Goal: Task Accomplishment & Management: Use online tool/utility

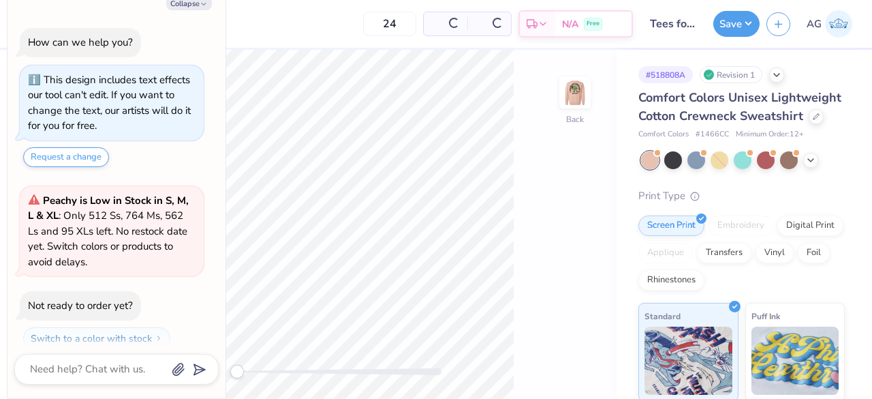
scroll to position [37, 0]
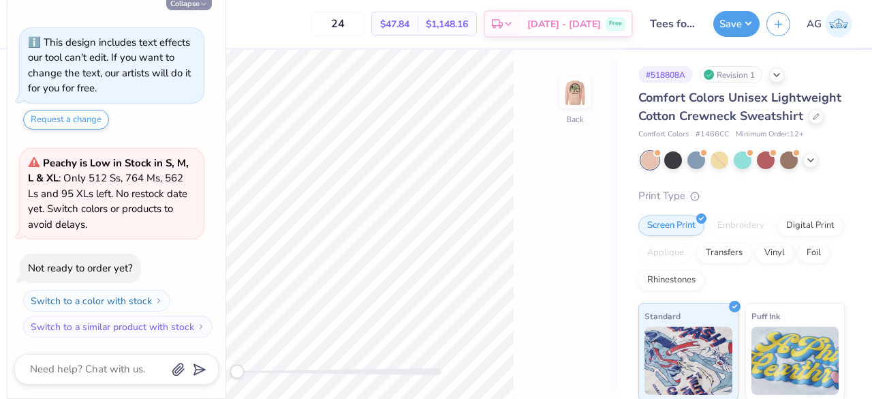
click at [206, 4] on icon "button" at bounding box center [204, 4] width 8 height 8
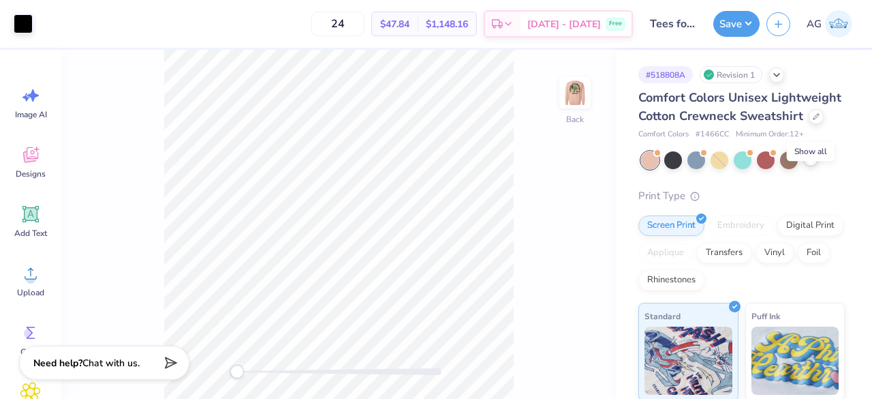
click at [810, 160] on polyline at bounding box center [810, 158] width 5 height 3
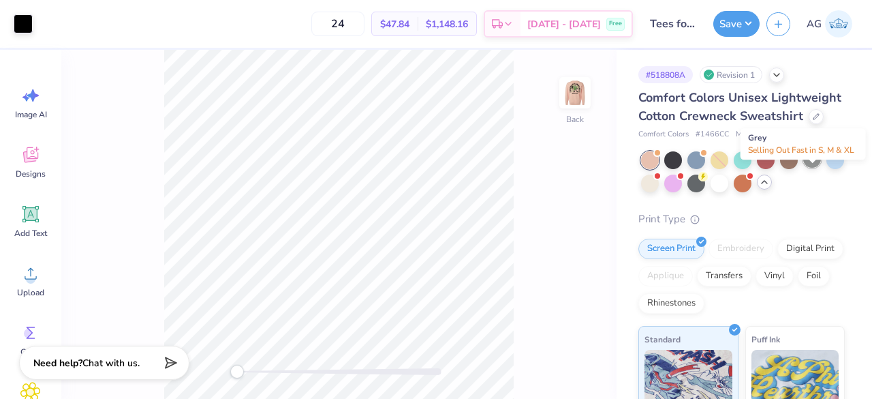
click at [812, 168] on div at bounding box center [813, 159] width 18 height 18
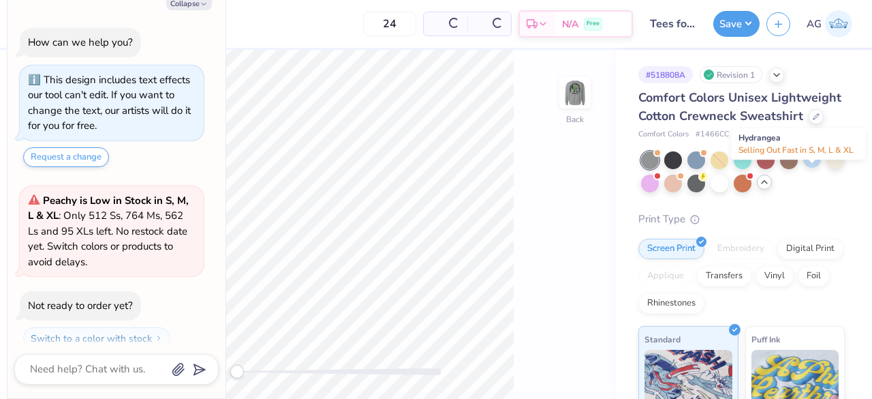
scroll to position [230, 0]
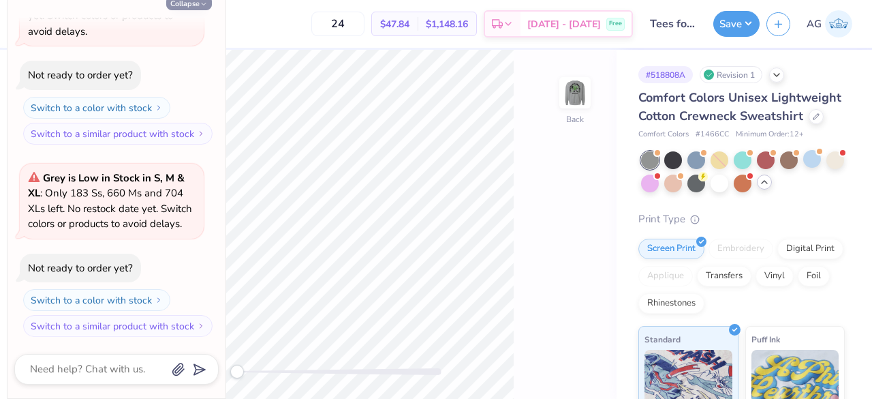
click at [203, 1] on icon "button" at bounding box center [204, 4] width 8 height 8
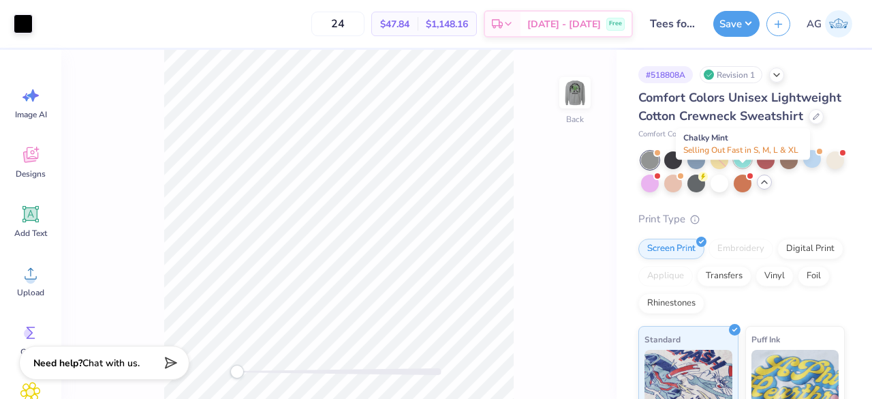
click at [741, 168] on div at bounding box center [743, 159] width 18 height 18
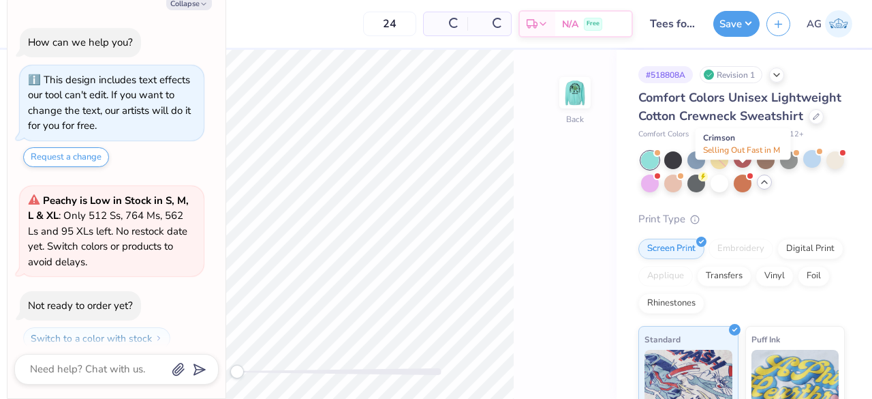
scroll to position [438, 0]
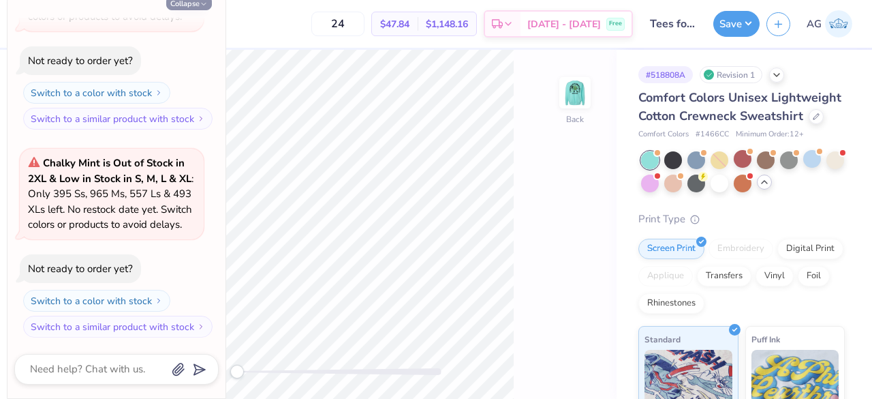
click at [206, 6] on icon "button" at bounding box center [204, 4] width 8 height 8
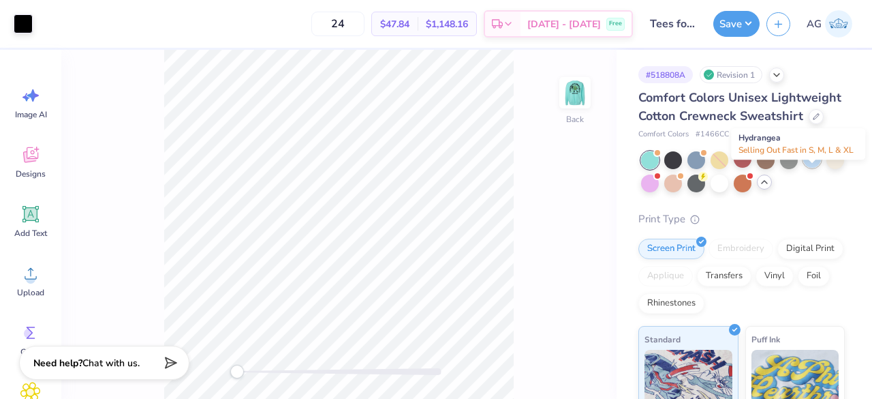
click at [816, 155] on span at bounding box center [819, 151] width 7 height 7
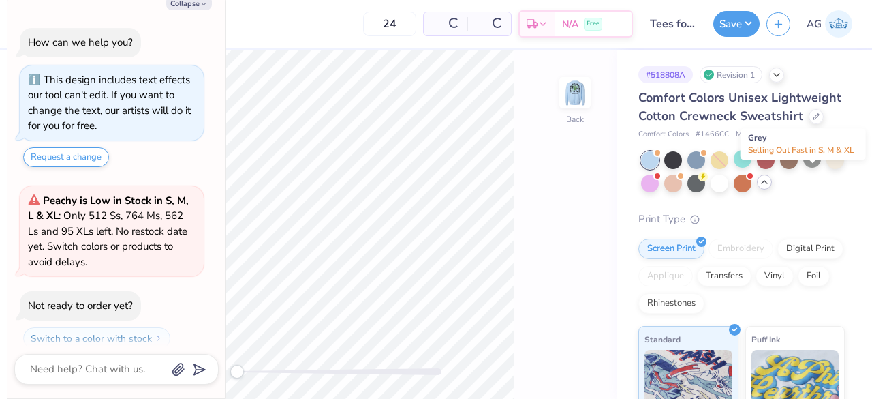
scroll to position [646, 0]
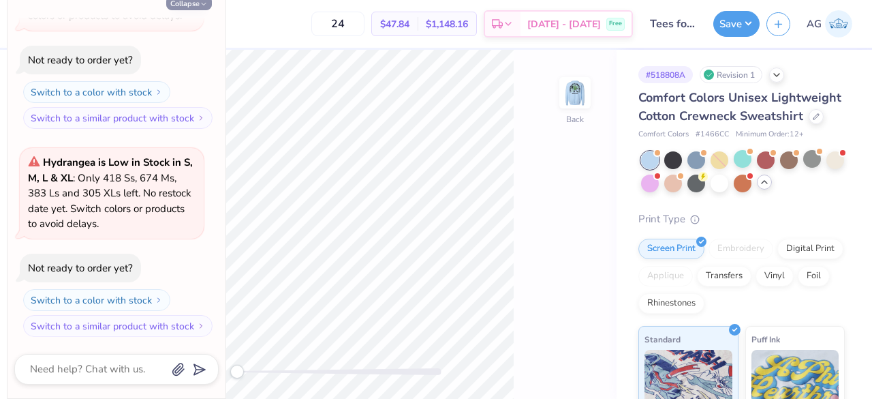
click at [200, 7] on icon "button" at bounding box center [204, 4] width 8 height 8
type textarea "x"
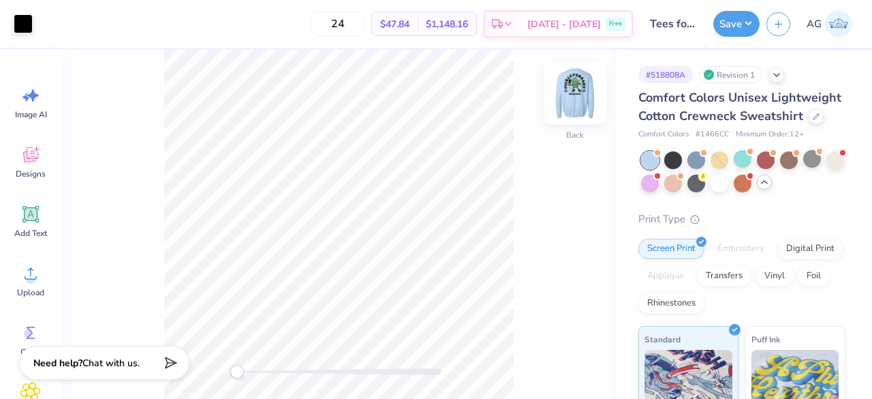
click at [581, 85] on img at bounding box center [575, 92] width 55 height 55
click at [578, 101] on img at bounding box center [575, 92] width 55 height 55
click at [587, 104] on img at bounding box center [575, 92] width 55 height 55
click at [567, 94] on img at bounding box center [575, 92] width 55 height 55
click at [578, 107] on img at bounding box center [575, 92] width 55 height 55
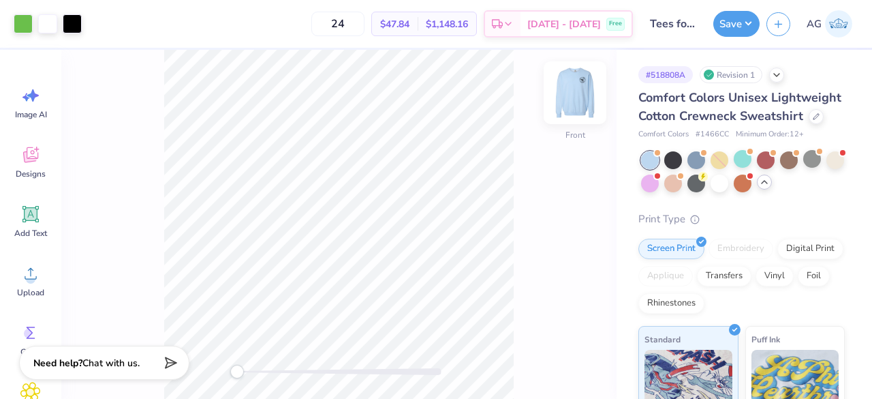
click at [583, 112] on img at bounding box center [575, 92] width 55 height 55
click at [587, 93] on img at bounding box center [575, 92] width 55 height 55
click at [581, 92] on img at bounding box center [575, 92] width 55 height 55
click at [568, 103] on img at bounding box center [575, 92] width 55 height 55
click at [712, 140] on span "# 1466CC" at bounding box center [712, 135] width 33 height 12
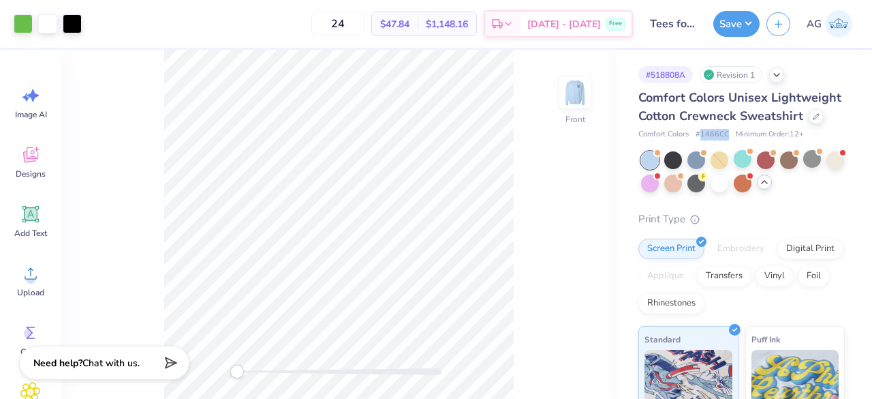
click at [712, 140] on span "# 1466CC" at bounding box center [712, 135] width 33 height 12
copy span "# 1466CC"
click at [739, 14] on button "Save" at bounding box center [737, 22] width 46 height 26
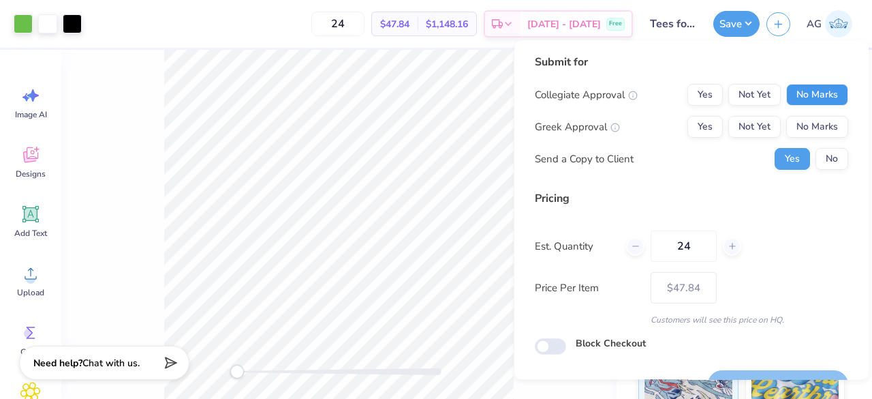
click at [821, 93] on button "No Marks" at bounding box center [817, 95] width 62 height 22
click at [814, 138] on button "No Marks" at bounding box center [817, 127] width 62 height 22
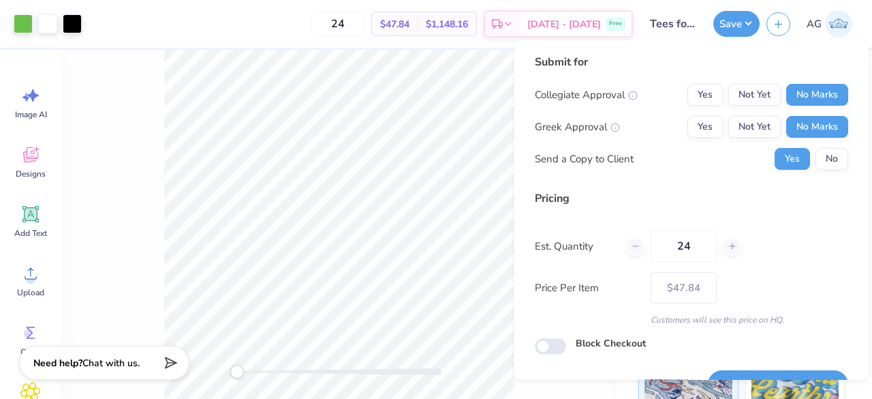
scroll to position [31, 0]
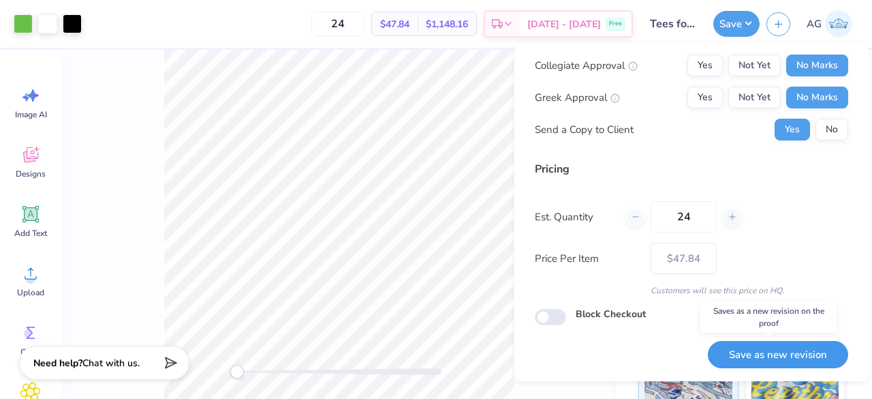
click at [777, 350] on button "Save as new revision" at bounding box center [778, 355] width 140 height 28
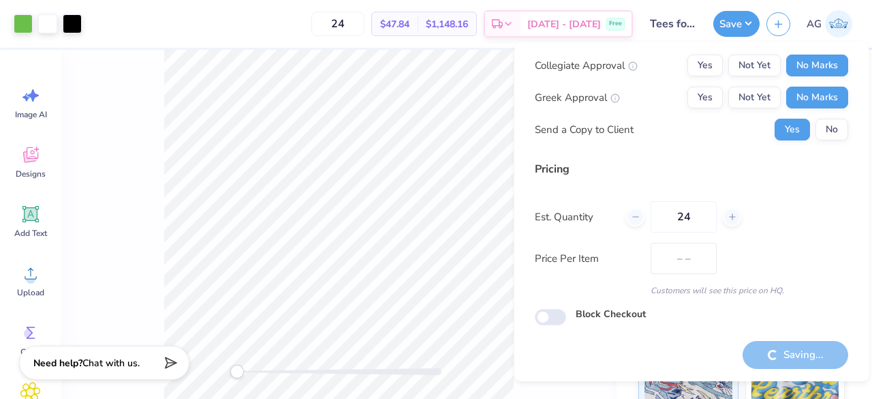
type input "$47.84"
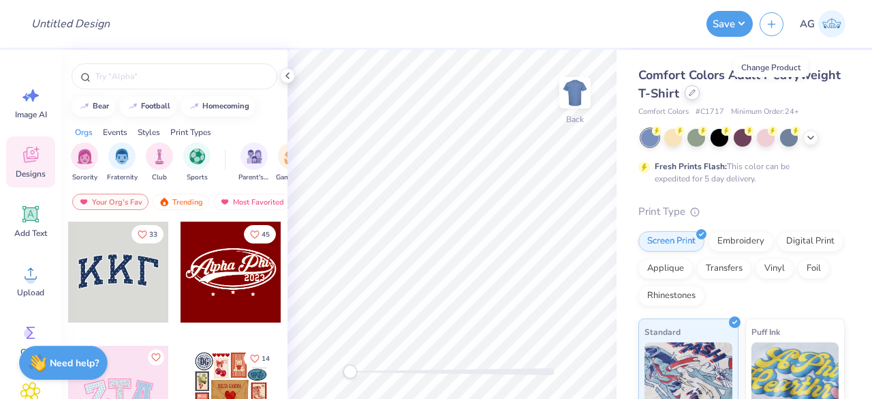
click at [700, 97] on div at bounding box center [692, 92] width 15 height 15
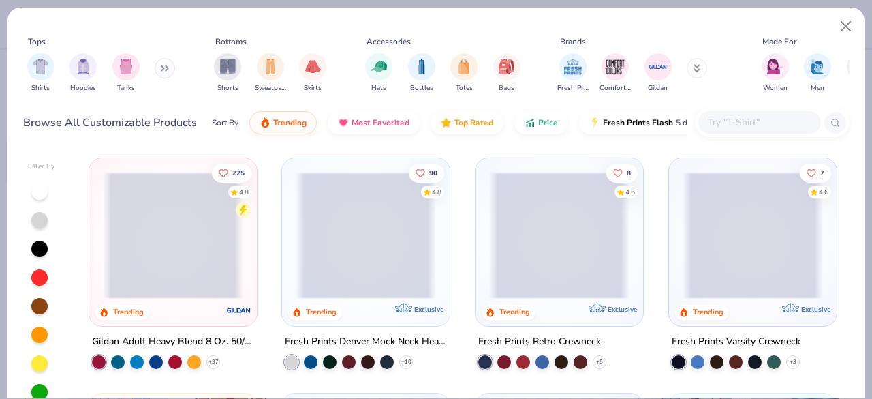
click at [767, 117] on input "text" at bounding box center [759, 122] width 105 height 16
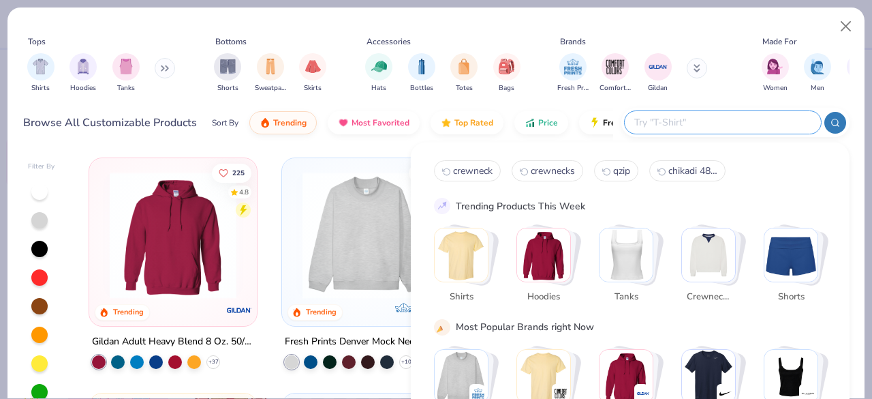
paste input "3740"
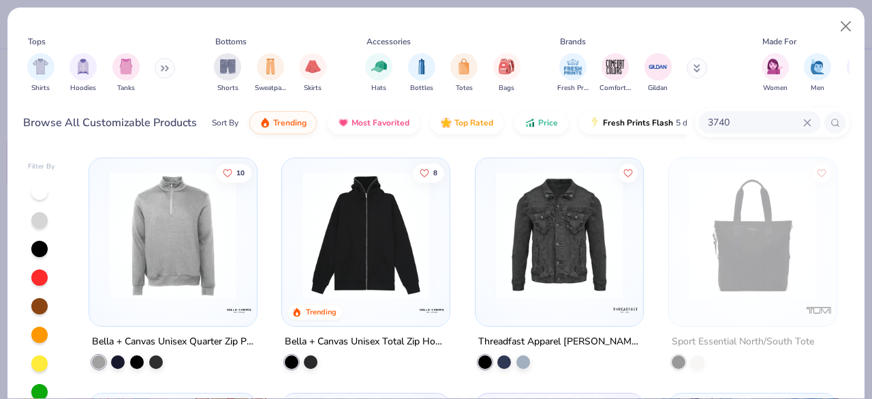
click at [197, 269] on img at bounding box center [173, 235] width 140 height 127
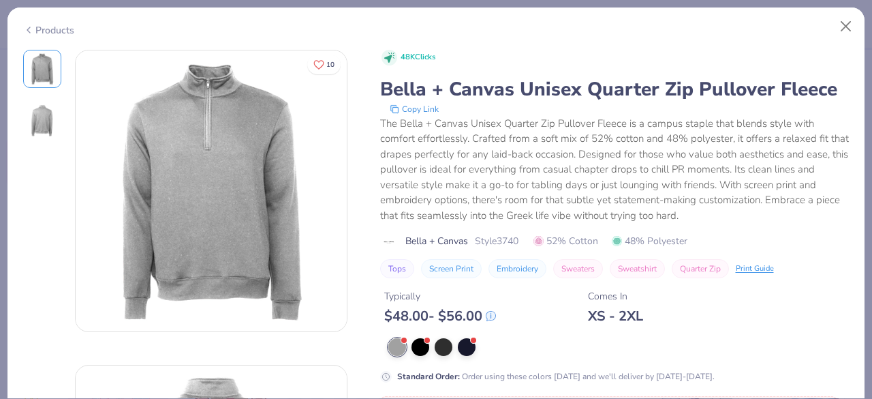
click at [23, 27] on icon at bounding box center [28, 30] width 11 height 16
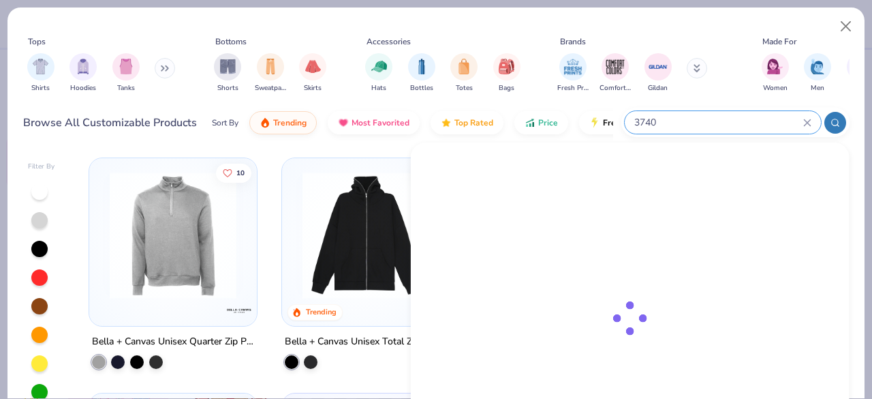
click at [733, 121] on input "3740" at bounding box center [718, 122] width 170 height 16
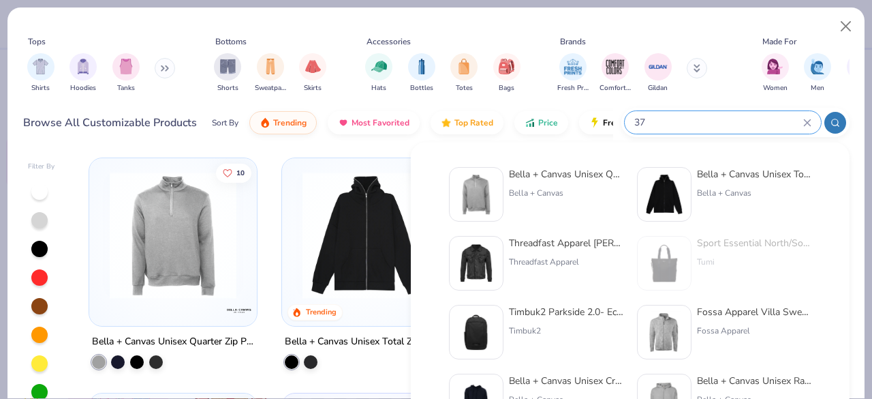
type input "3"
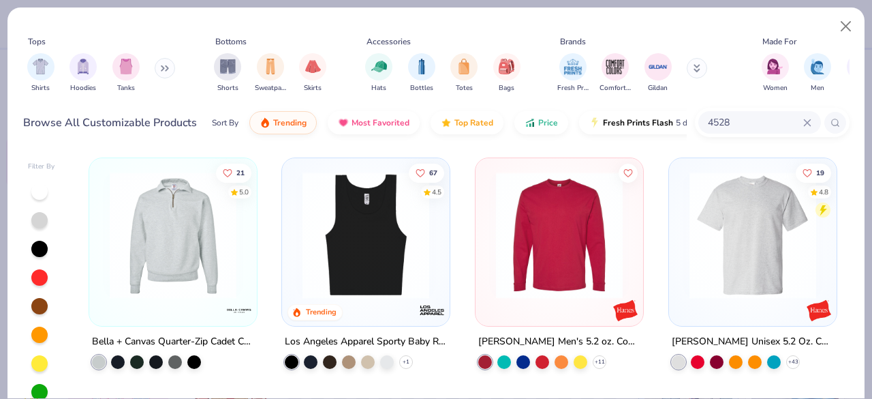
click at [159, 309] on div at bounding box center [173, 238] width 154 height 147
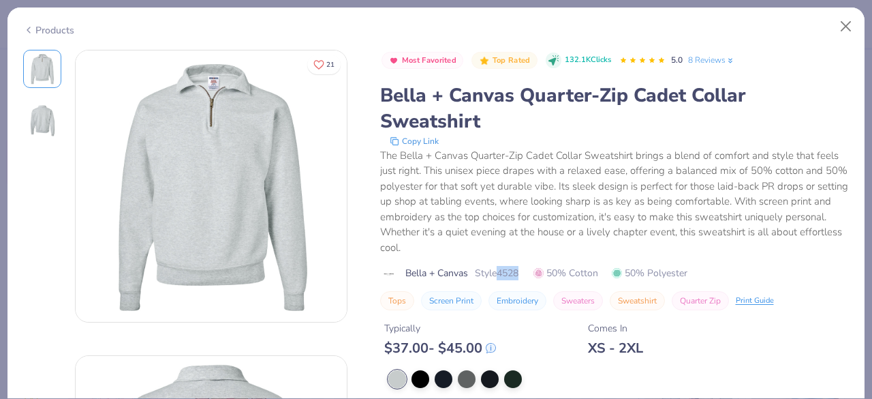
drag, startPoint x: 500, startPoint y: 273, endPoint x: 522, endPoint y: 273, distance: 21.8
click at [519, 273] on span "Style 4528" at bounding box center [497, 273] width 44 height 14
copy span "4528"
click at [592, 200] on div "The Bella + Canvas Quarter-Zip Cadet Collar Sweatshirt brings a blend of comfor…" at bounding box center [615, 202] width 470 height 108
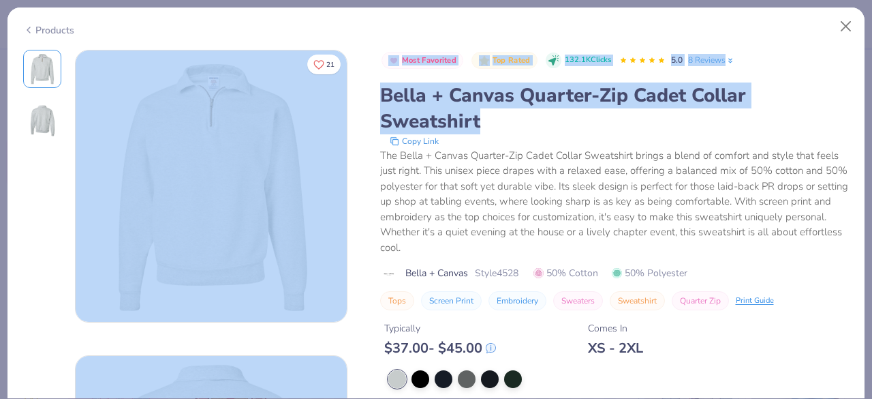
drag, startPoint x: 485, startPoint y: 122, endPoint x: 362, endPoint y: 85, distance: 128.9
click at [362, 85] on div "21 Most Favorited Top Rated 132.1K Clicks 5.0 8 Reviews Bella + Canvas Quarter-…" at bounding box center [436, 339] width 827 height 578
copy div "Most Favorited Top Rated 132.1K Clicks 5.0 8 Reviews Bella + Canvas Quarter-Zip…"
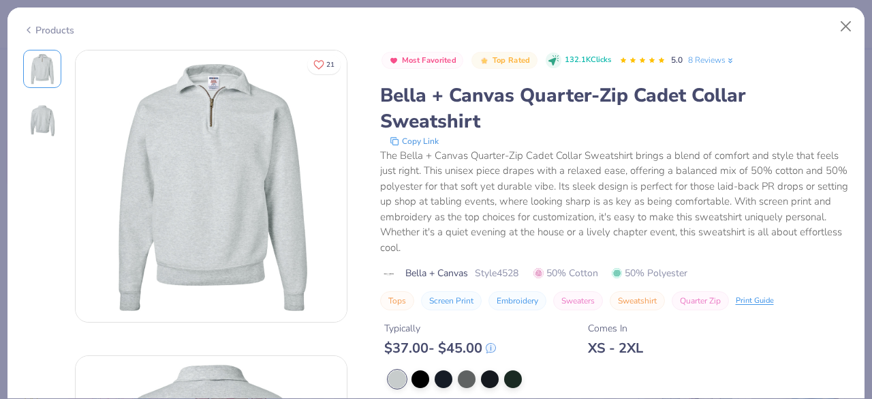
click at [549, 254] on div "The Bella + Canvas Quarter-Zip Cadet Collar Sweatshirt brings a blend of comfor…" at bounding box center [615, 202] width 470 height 108
drag, startPoint x: 502, startPoint y: 270, endPoint x: 521, endPoint y: 270, distance: 18.4
click at [519, 270] on span "Style 4528" at bounding box center [497, 273] width 44 height 14
click at [554, 187] on div "The Bella + Canvas Quarter-Zip Cadet Collar Sweatshirt brings a blend of comfor…" at bounding box center [615, 202] width 470 height 108
click at [33, 26] on icon at bounding box center [28, 30] width 11 height 16
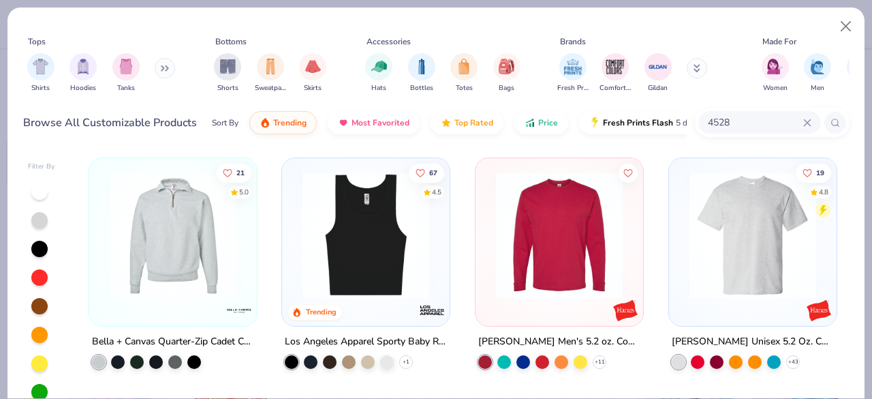
click at [740, 131] on div "4528" at bounding box center [760, 122] width 123 height 22
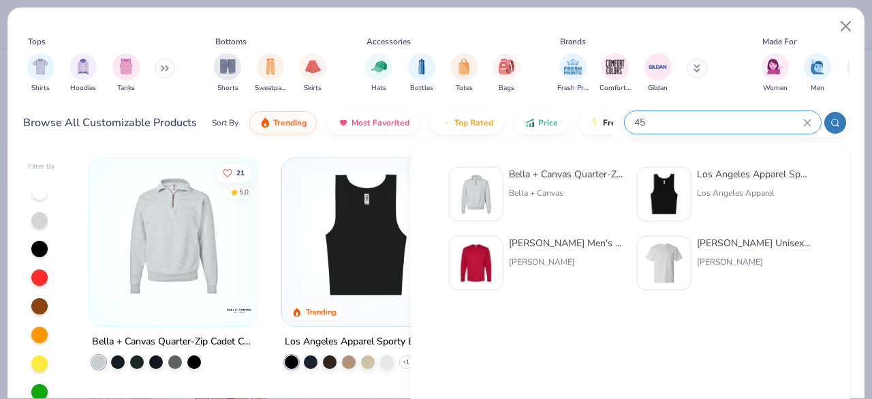
type input "4"
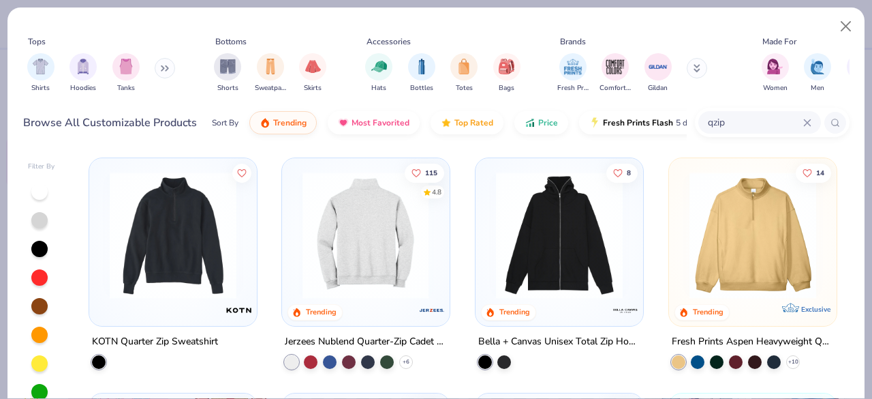
click at [386, 279] on img at bounding box center [366, 235] width 140 height 127
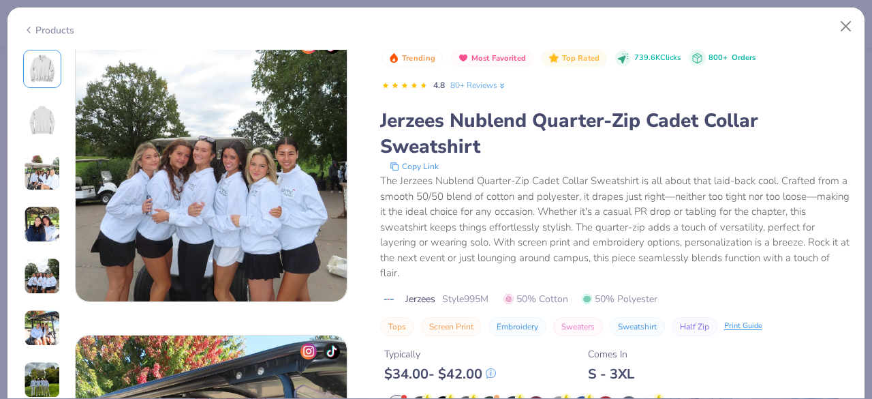
scroll to position [1148, 0]
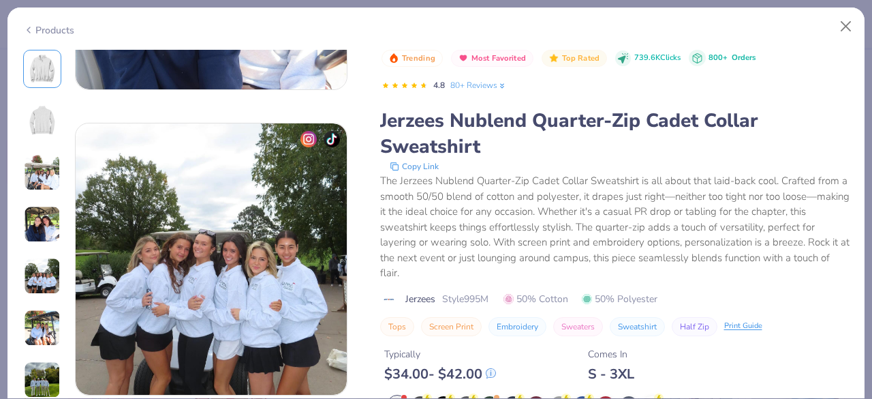
click at [29, 36] on div "Products" at bounding box center [435, 24] width 857 height 35
click at [29, 33] on icon at bounding box center [28, 30] width 11 height 16
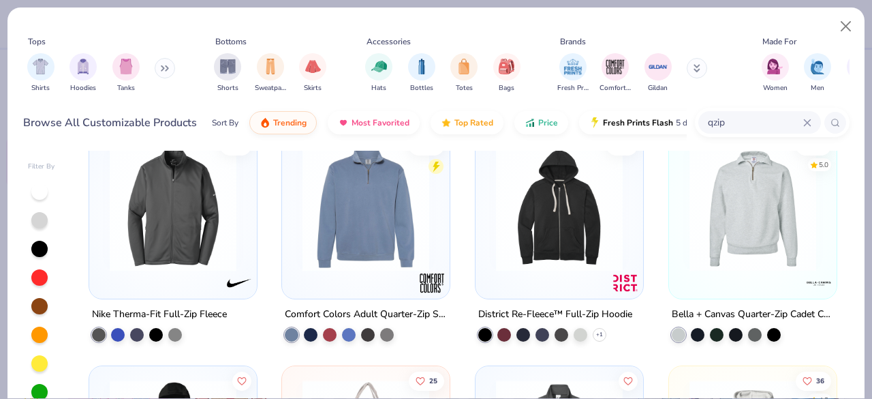
scroll to position [262, 0]
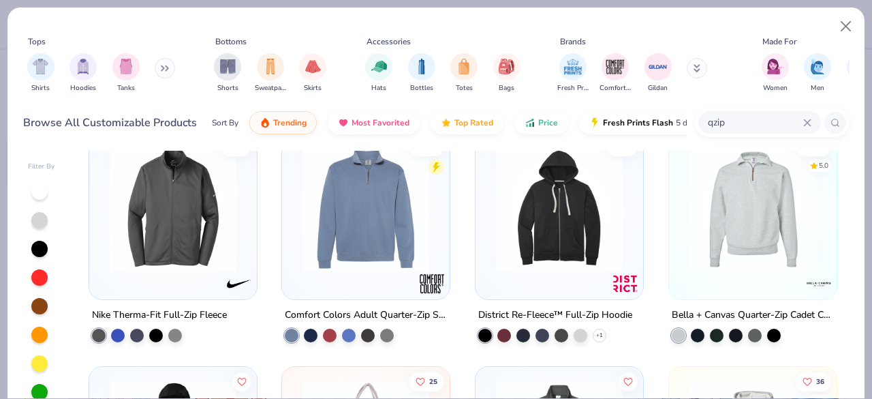
click at [388, 227] on img at bounding box center [366, 208] width 140 height 127
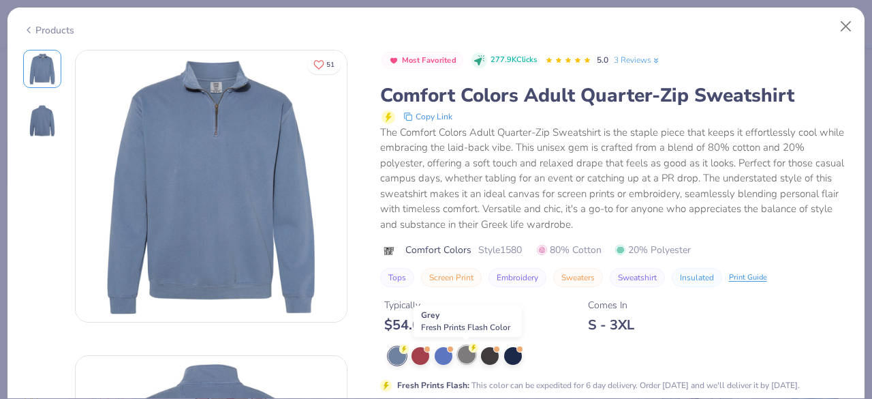
click at [465, 360] on div at bounding box center [467, 355] width 18 height 18
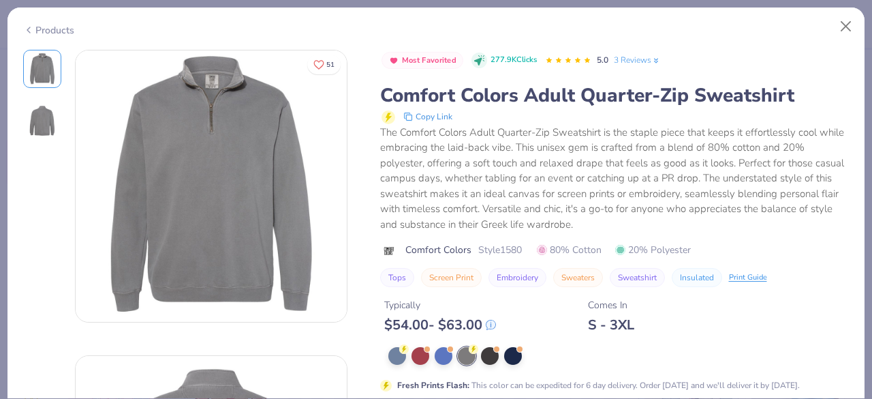
click at [32, 24] on icon at bounding box center [28, 30] width 11 height 16
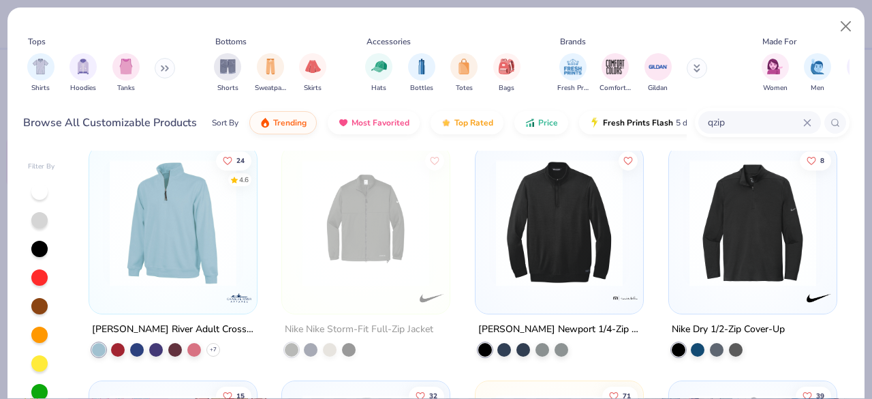
scroll to position [718, 0]
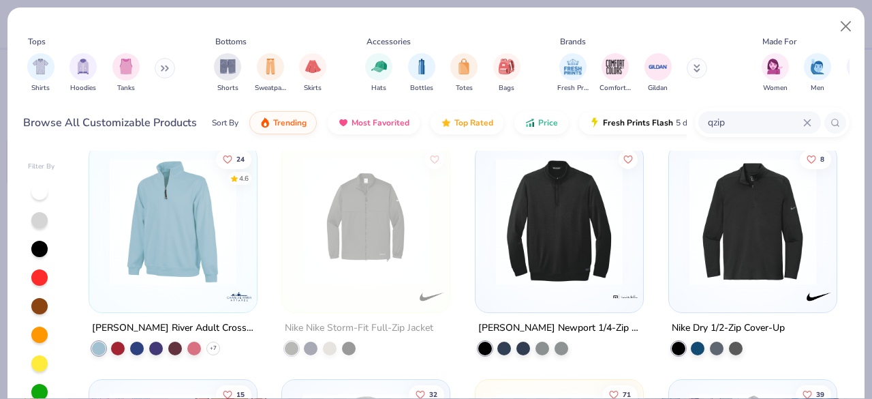
click at [186, 286] on div at bounding box center [173, 224] width 154 height 147
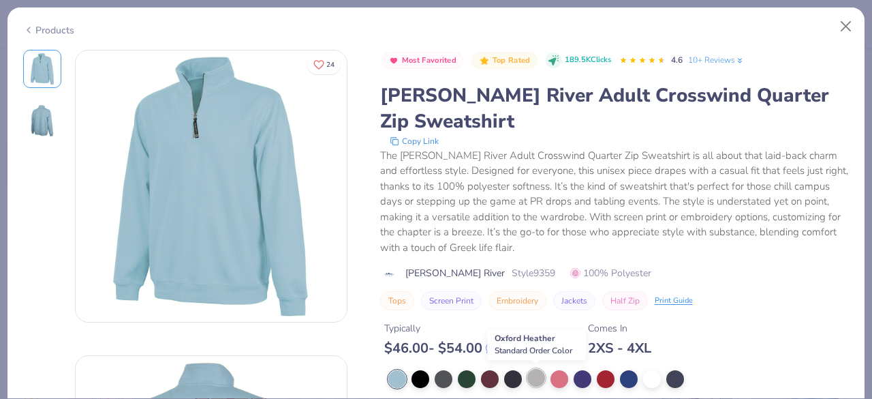
click at [536, 375] on div at bounding box center [537, 378] width 18 height 18
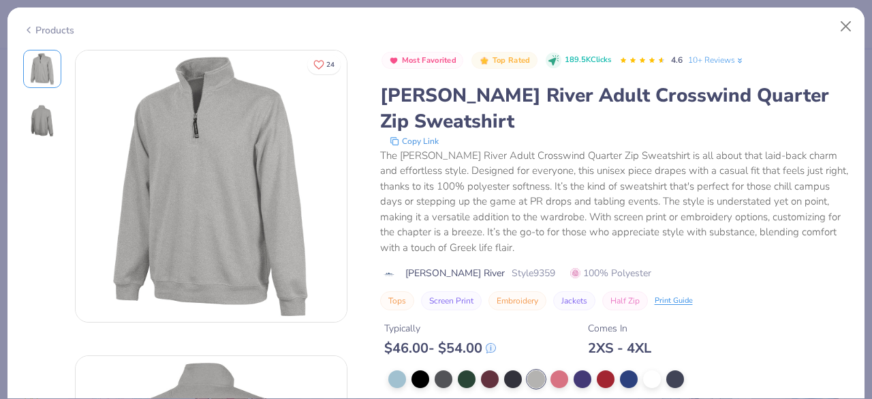
click at [33, 27] on div "Products" at bounding box center [48, 30] width 51 height 14
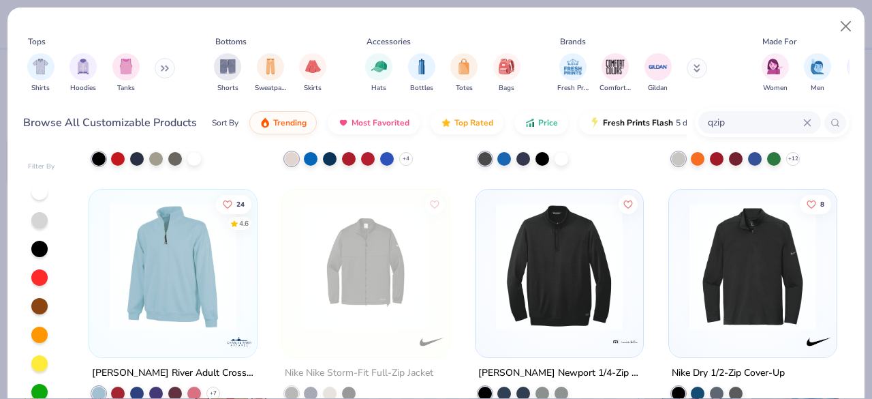
scroll to position [508, 0]
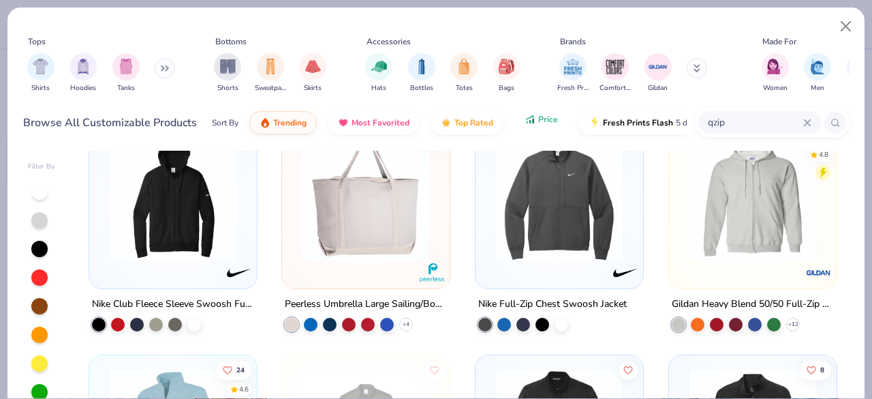
click at [549, 123] on span "Price" at bounding box center [548, 119] width 20 height 11
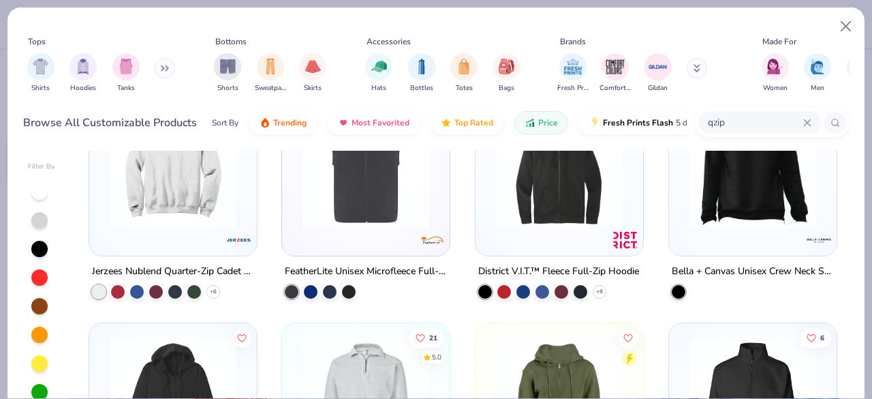
scroll to position [751, 0]
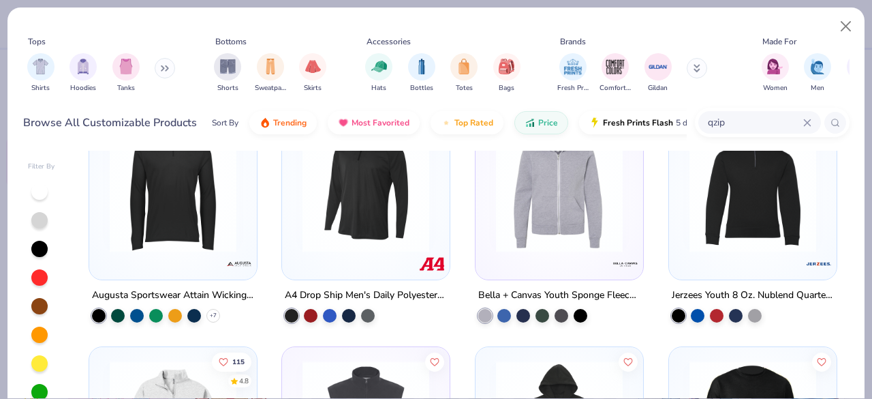
click at [763, 177] on img at bounding box center [753, 188] width 140 height 127
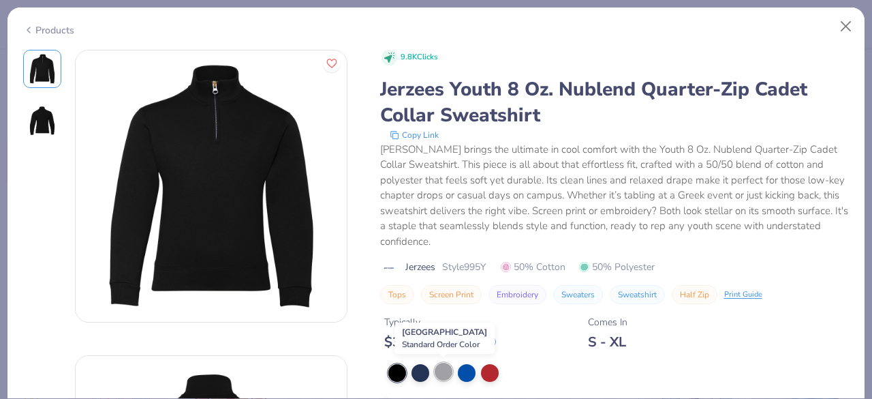
click at [444, 373] on div at bounding box center [444, 372] width 18 height 18
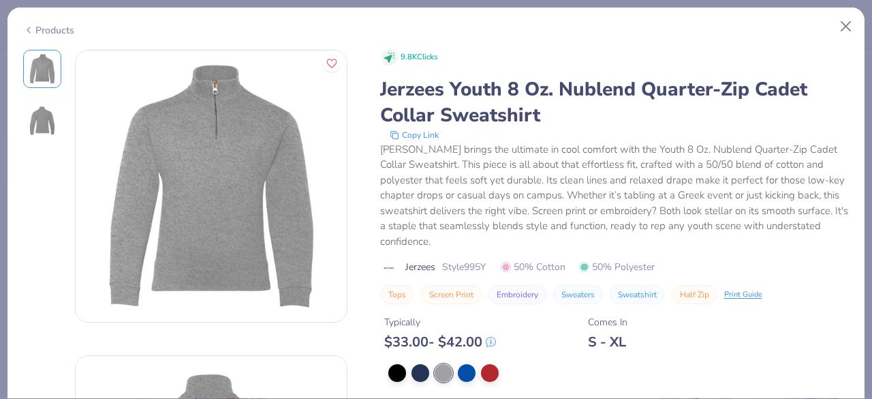
click at [29, 27] on icon at bounding box center [28, 30] width 11 height 16
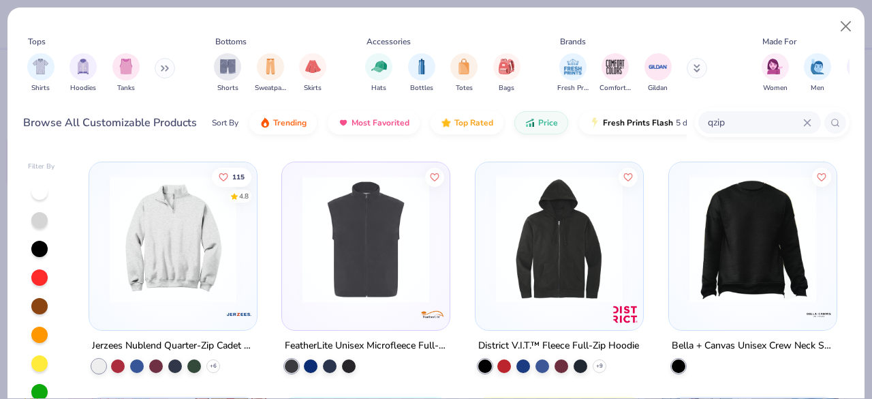
scroll to position [939, 0]
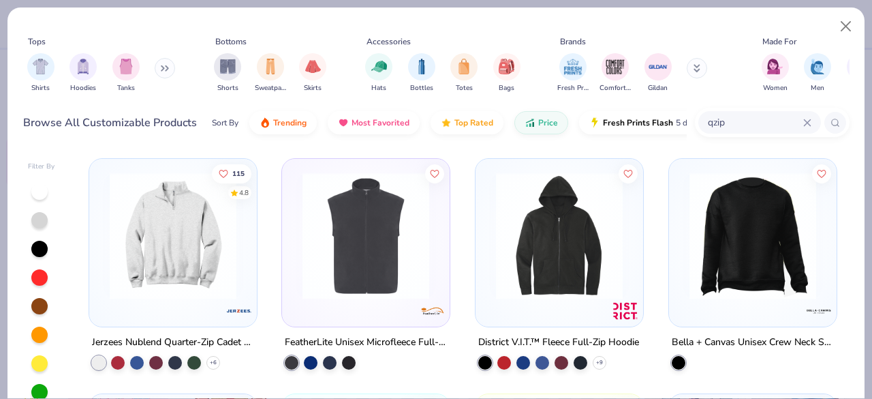
click at [229, 250] on img at bounding box center [173, 235] width 140 height 127
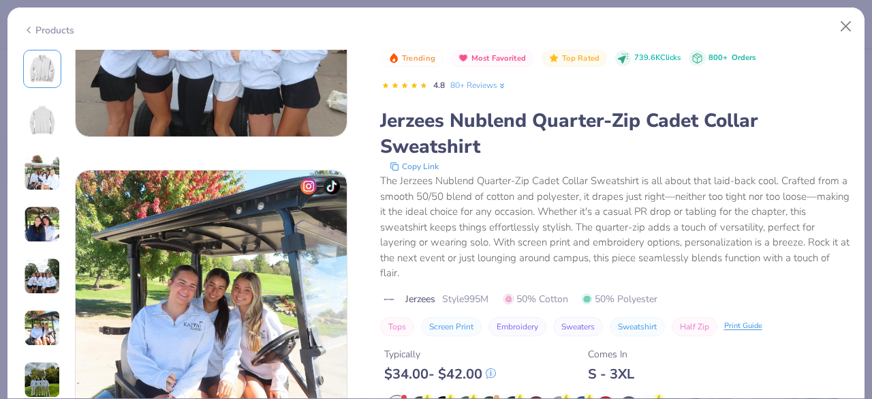
scroll to position [1387, 0]
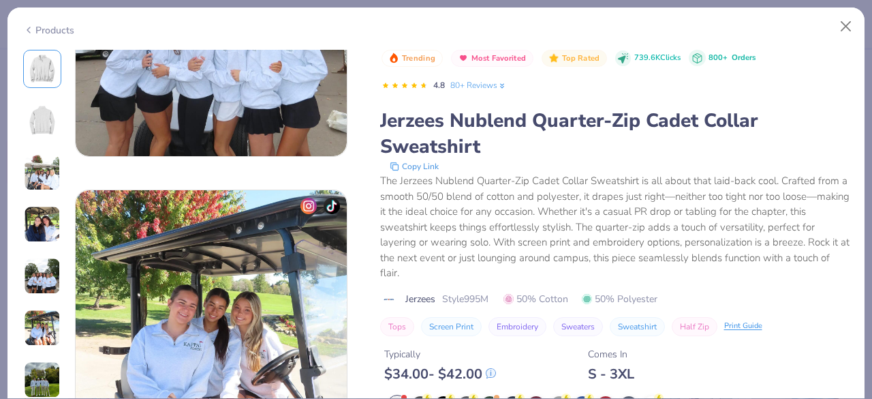
click at [25, 25] on icon at bounding box center [28, 30] width 11 height 16
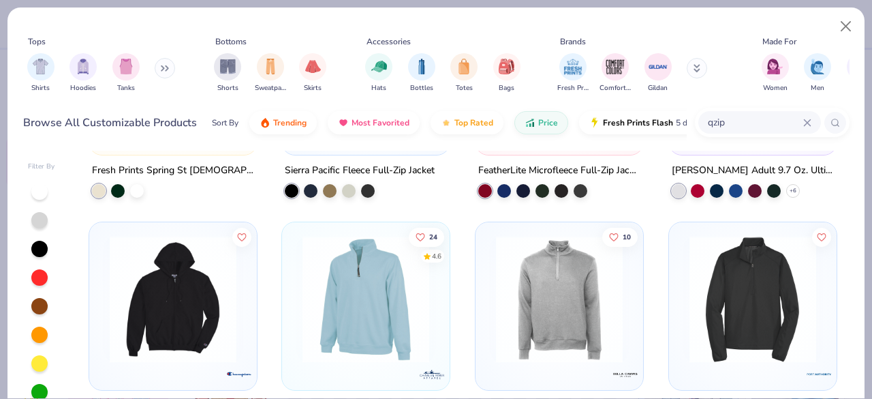
scroll to position [2068, 0]
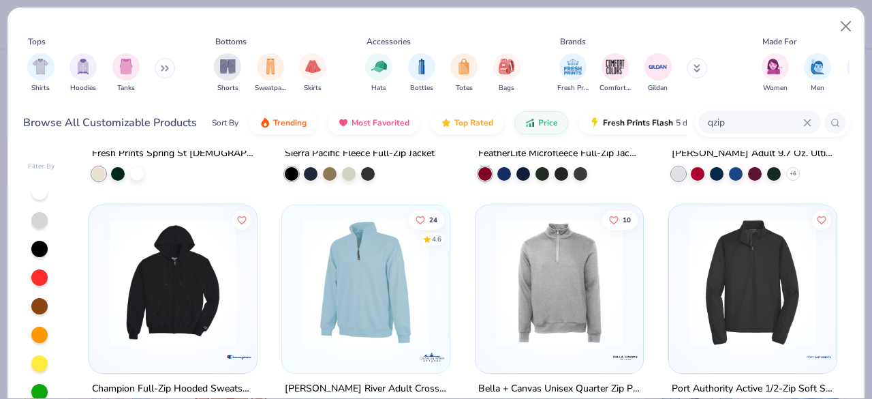
click at [342, 304] on img at bounding box center [366, 282] width 140 height 127
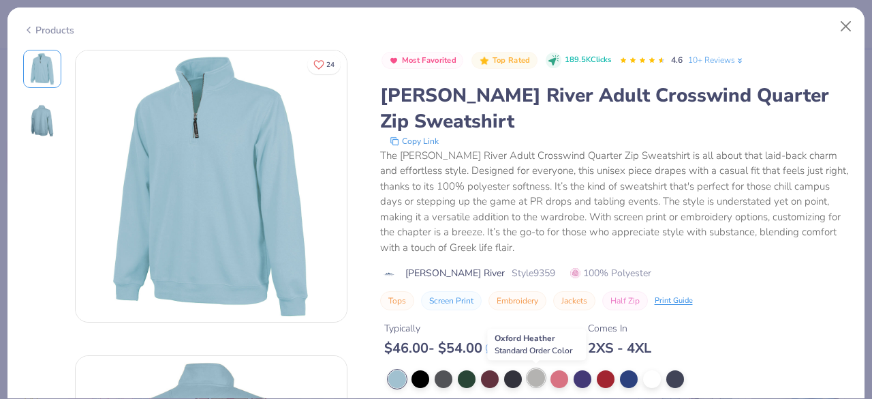
click at [533, 375] on div at bounding box center [537, 378] width 18 height 18
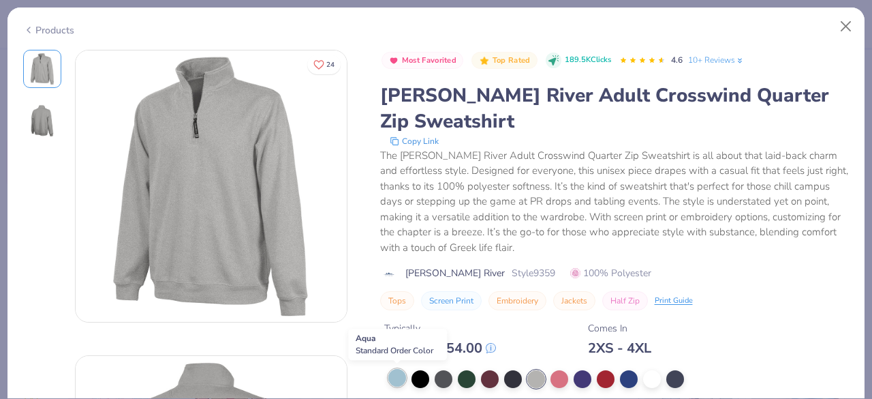
click at [398, 375] on div at bounding box center [397, 378] width 18 height 18
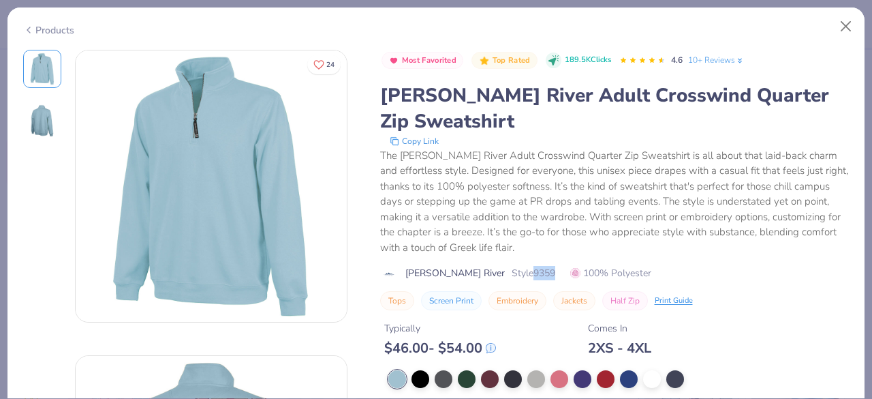
drag, startPoint x: 491, startPoint y: 270, endPoint x: 519, endPoint y: 271, distance: 28.6
click at [519, 271] on div "Charles River Style 9359 100% Polyester" at bounding box center [615, 273] width 470 height 14
copy span "9359"
click at [33, 27] on icon at bounding box center [28, 30] width 11 height 16
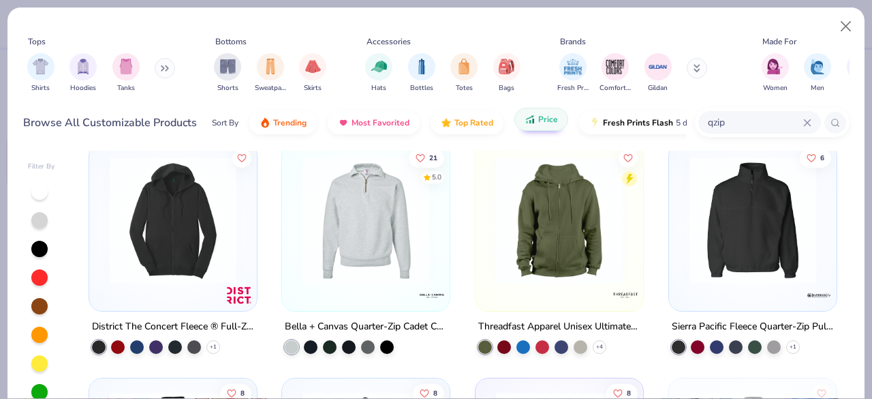
scroll to position [1174, 0]
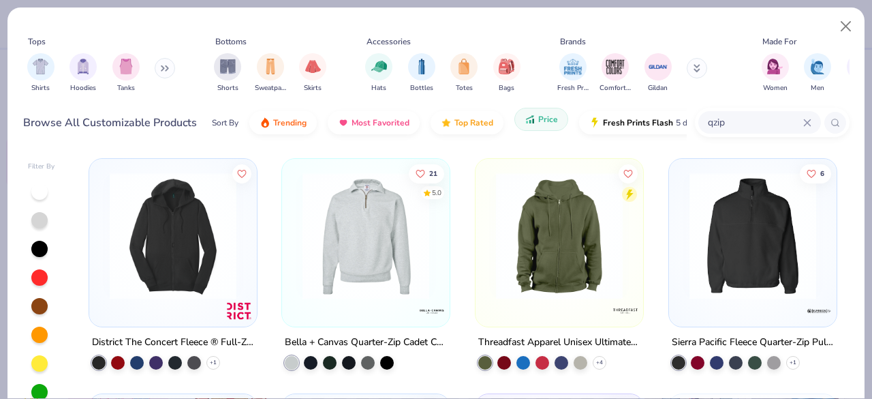
click at [541, 114] on span "Price" at bounding box center [548, 119] width 20 height 11
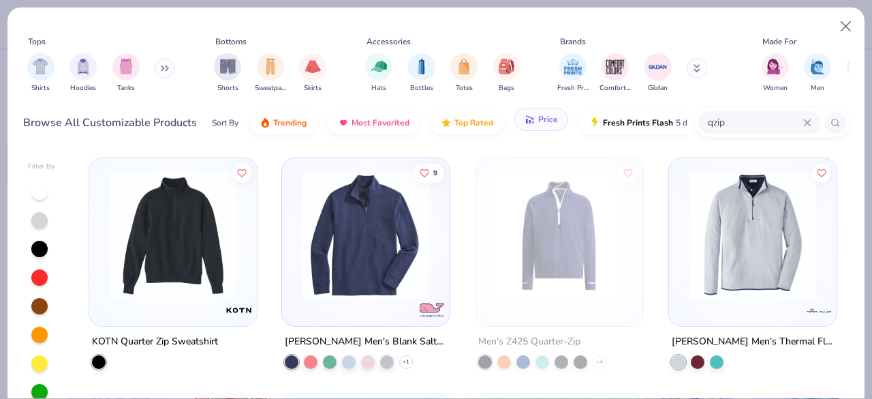
click at [541, 114] on span "Price" at bounding box center [548, 119] width 20 height 11
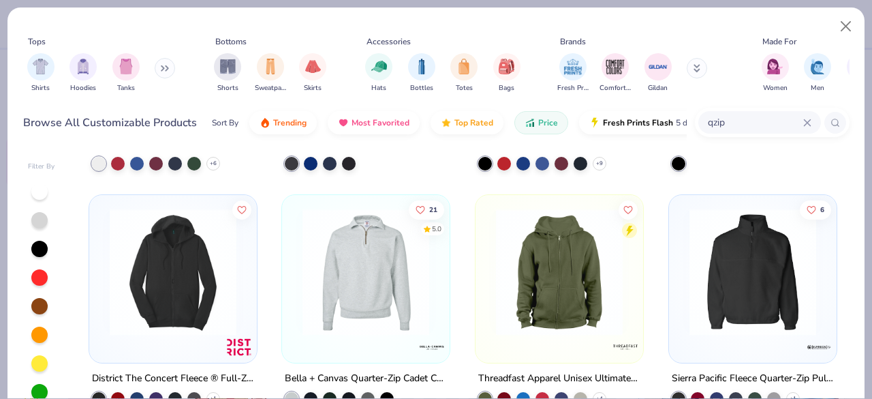
scroll to position [1139, 0]
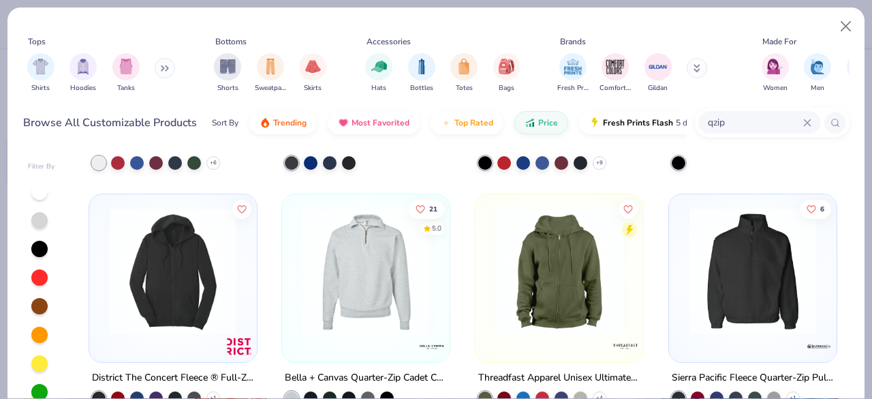
click at [390, 269] on img at bounding box center [366, 271] width 140 height 127
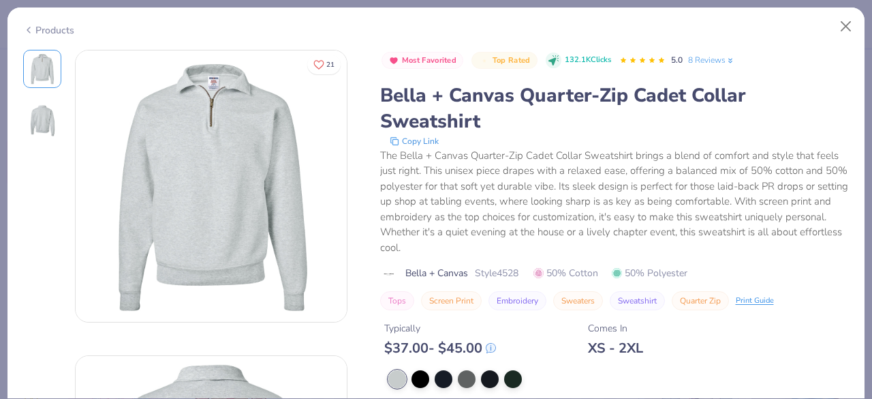
click at [32, 25] on icon at bounding box center [28, 30] width 11 height 16
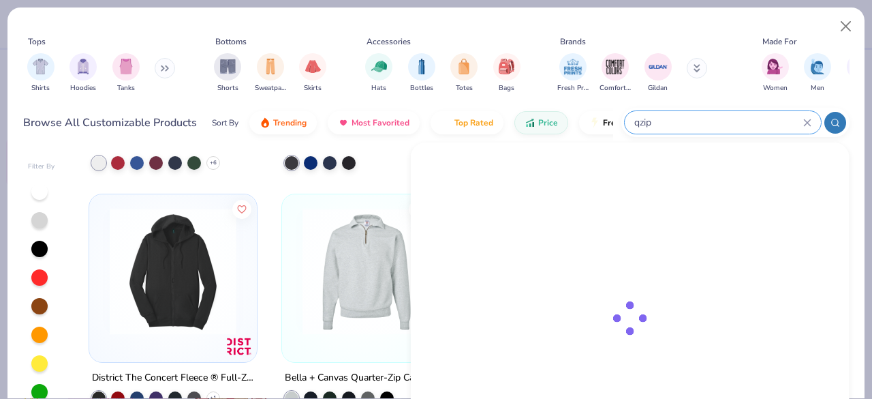
click at [741, 121] on input "qzip" at bounding box center [718, 122] width 170 height 16
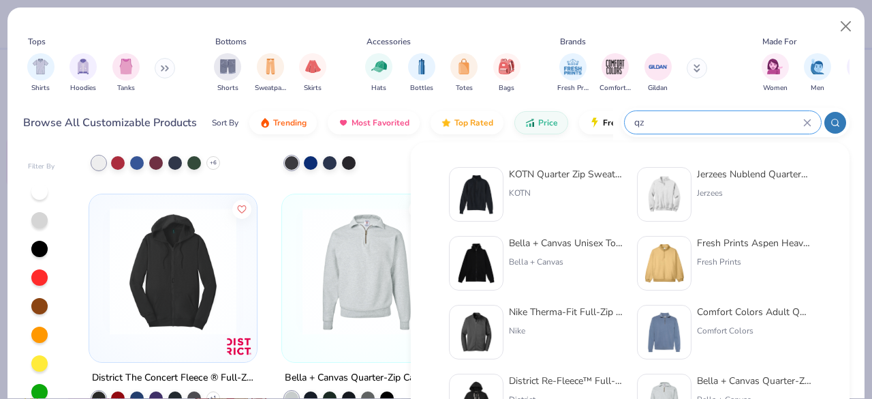
type input "q"
paste input "3740"
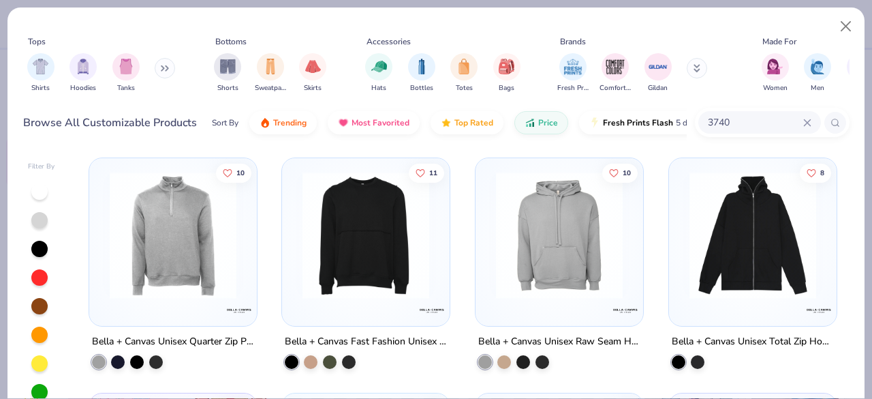
click at [179, 275] on img at bounding box center [173, 235] width 140 height 127
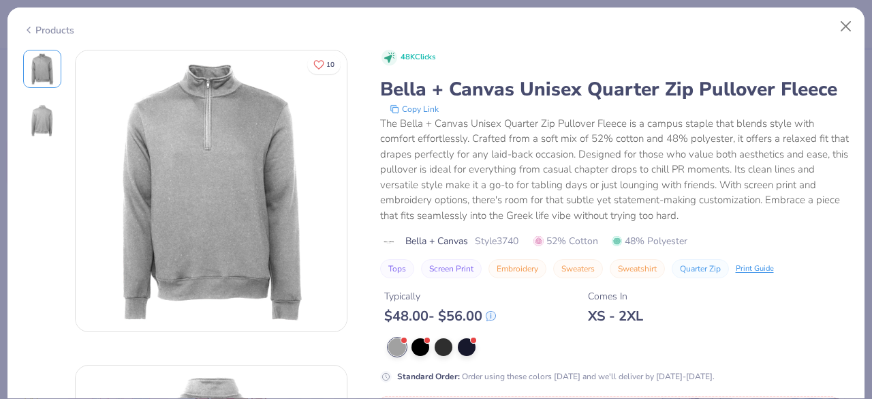
click at [31, 33] on icon at bounding box center [28, 30] width 11 height 16
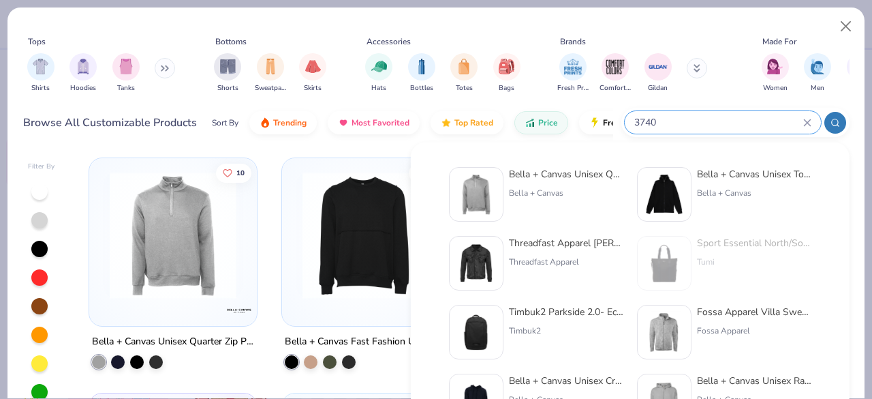
click at [747, 114] on input "3740" at bounding box center [718, 122] width 170 height 16
type input "3"
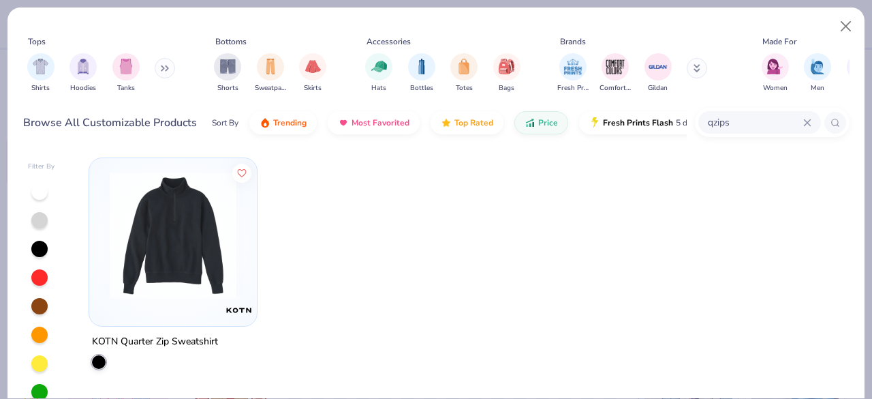
click at [196, 277] on img at bounding box center [173, 235] width 140 height 127
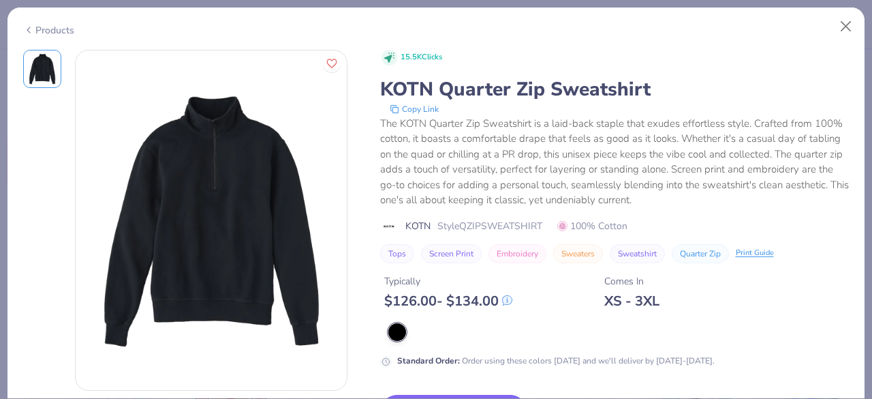
click at [29, 29] on polyline at bounding box center [28, 29] width 3 height 5
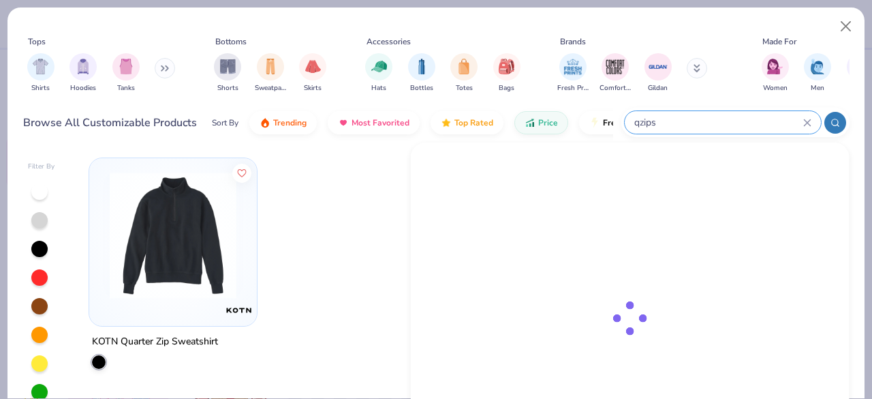
click at [743, 117] on input "qzips" at bounding box center [718, 122] width 170 height 16
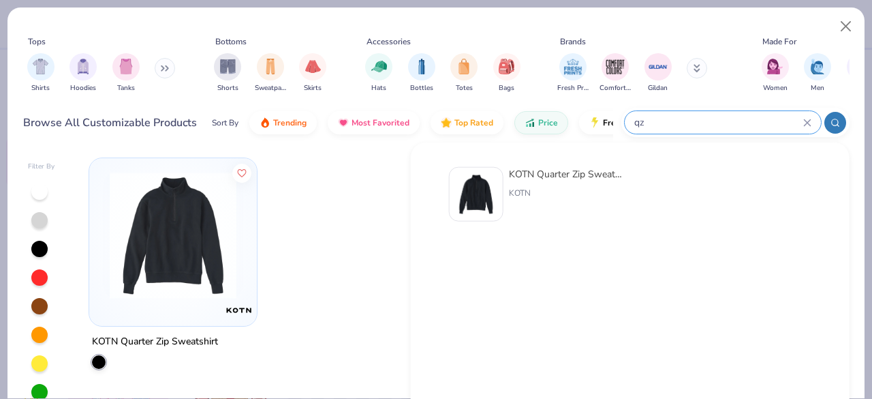
type input "q"
type input "quarter zips"
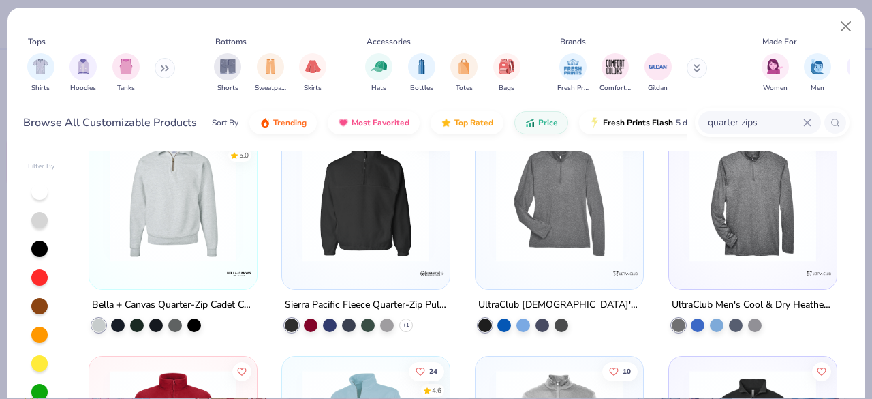
scroll to position [239, 0]
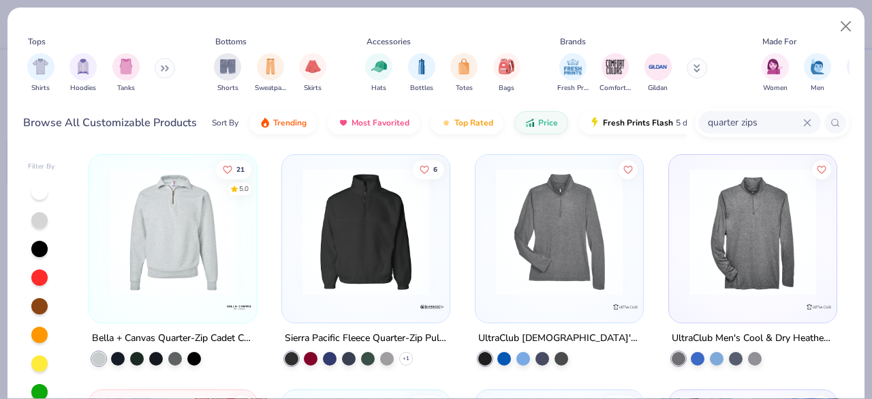
click at [373, 224] on img at bounding box center [366, 231] width 140 height 127
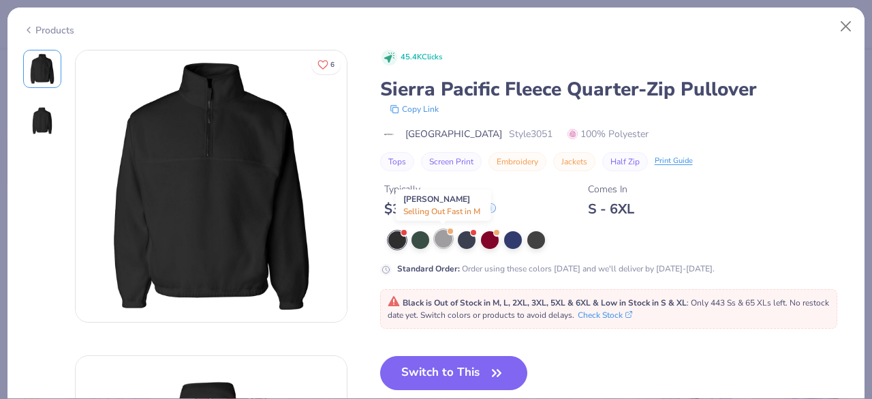
click at [448, 237] on div at bounding box center [444, 239] width 18 height 18
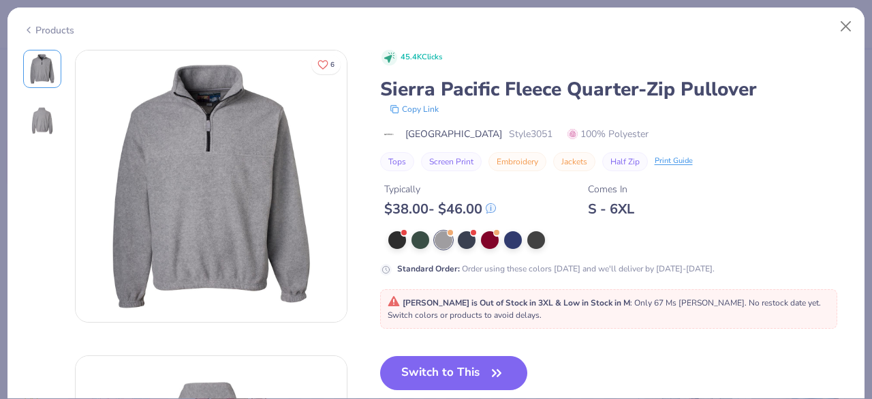
click at [28, 26] on icon at bounding box center [28, 30] width 11 height 16
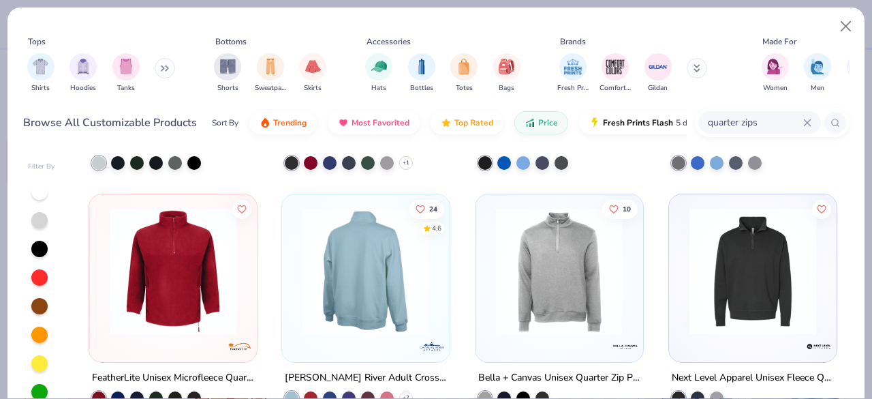
scroll to position [435, 0]
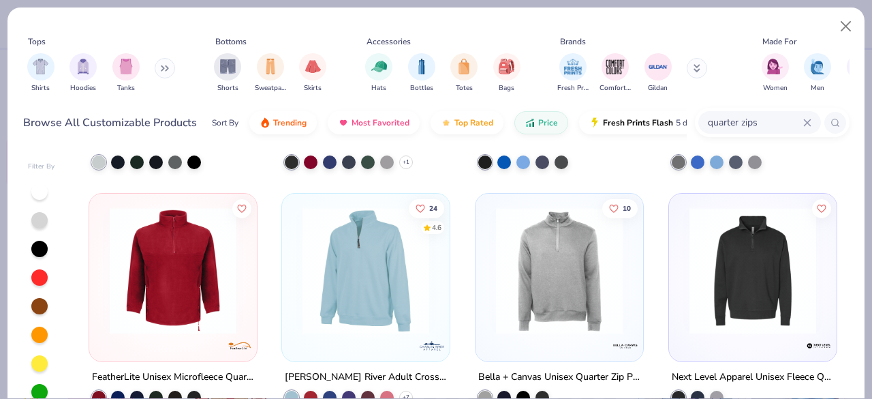
click at [369, 272] on img at bounding box center [366, 270] width 140 height 127
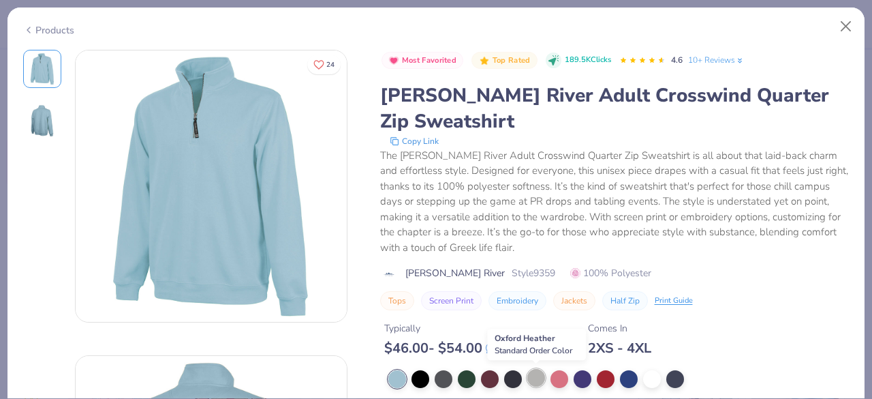
click at [537, 375] on div at bounding box center [537, 378] width 18 height 18
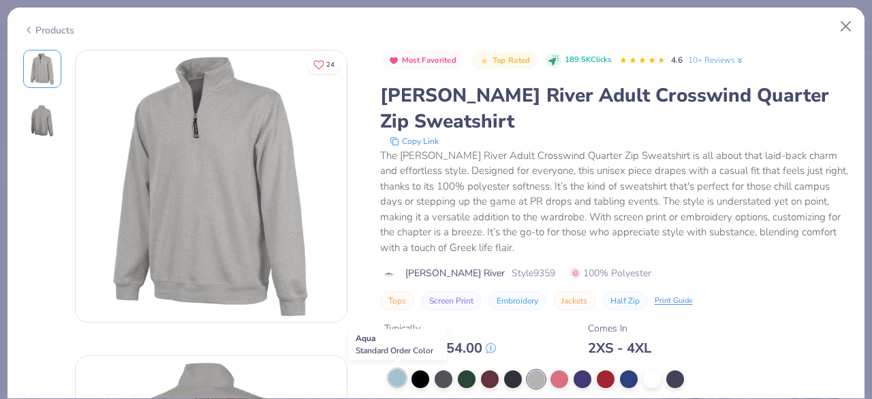
click at [394, 375] on div at bounding box center [397, 378] width 18 height 18
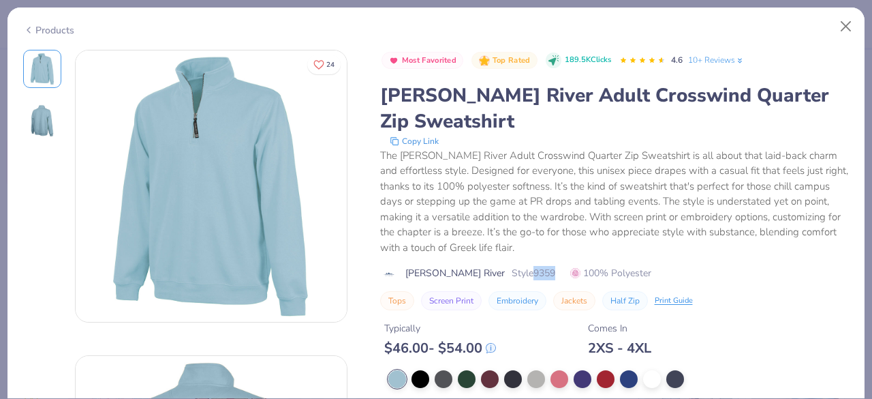
drag, startPoint x: 492, startPoint y: 268, endPoint x: 517, endPoint y: 266, distance: 24.6
click at [517, 266] on div "Charles River Style 9359 100% Polyester" at bounding box center [615, 273] width 470 height 14
copy span "9359"
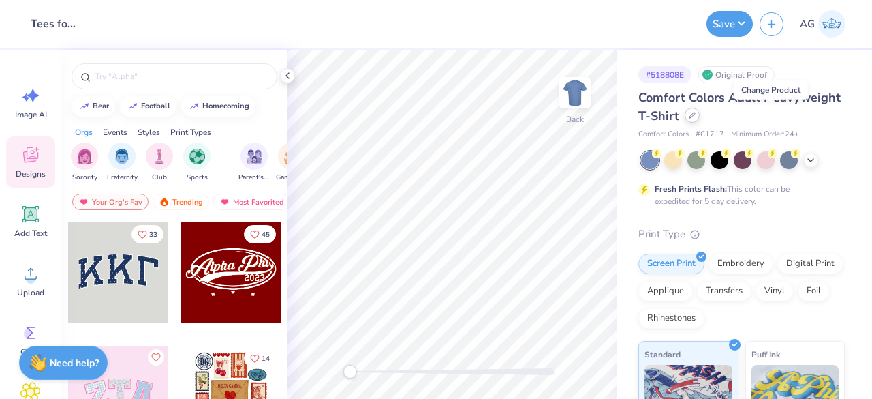
click at [696, 112] on icon at bounding box center [692, 115] width 7 height 7
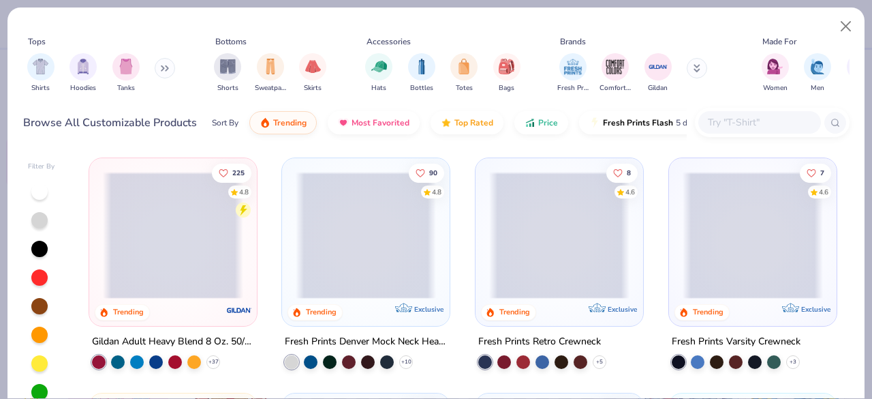
click at [749, 120] on input "text" at bounding box center [759, 122] width 105 height 16
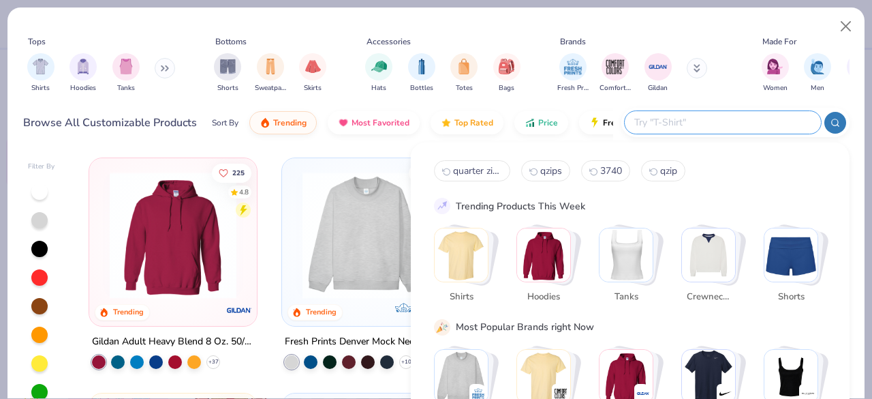
paste input "9359"
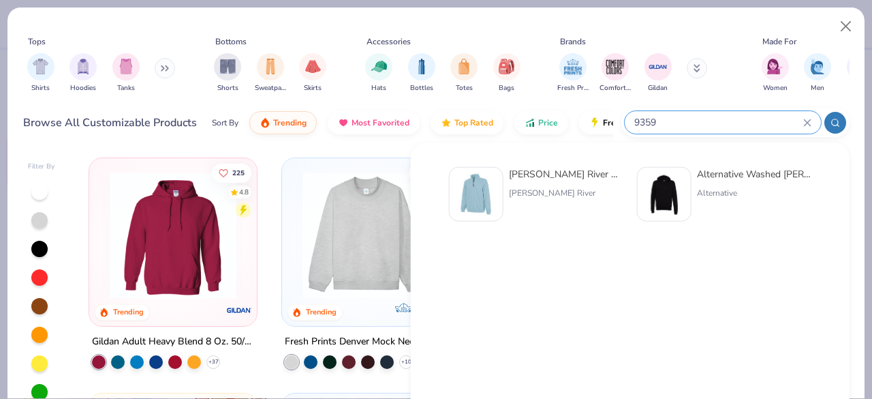
type input "9359"
click at [534, 173] on div "Charles River Adult Crosswind Quarter Zip Sweatshirt" at bounding box center [566, 174] width 114 height 14
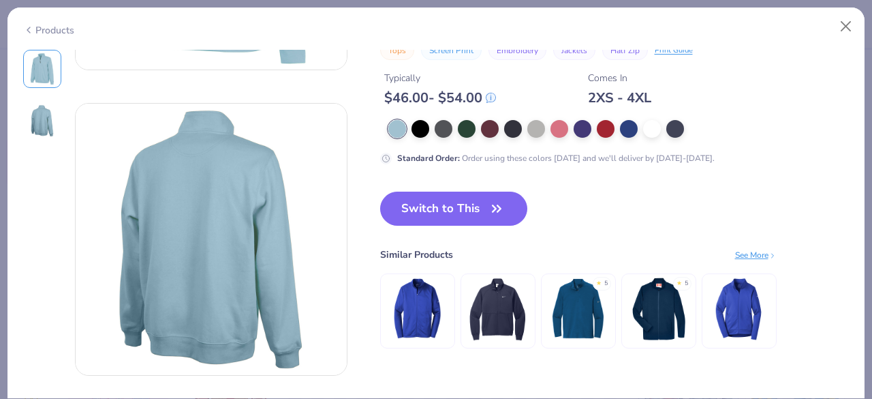
scroll to position [253, 0]
click at [460, 211] on button "Switch to This" at bounding box center [454, 208] width 148 height 34
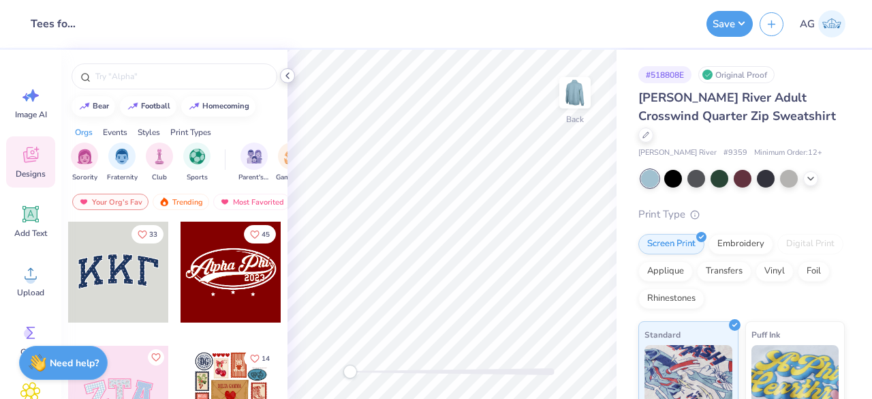
click at [292, 78] on icon at bounding box center [287, 75] width 11 height 11
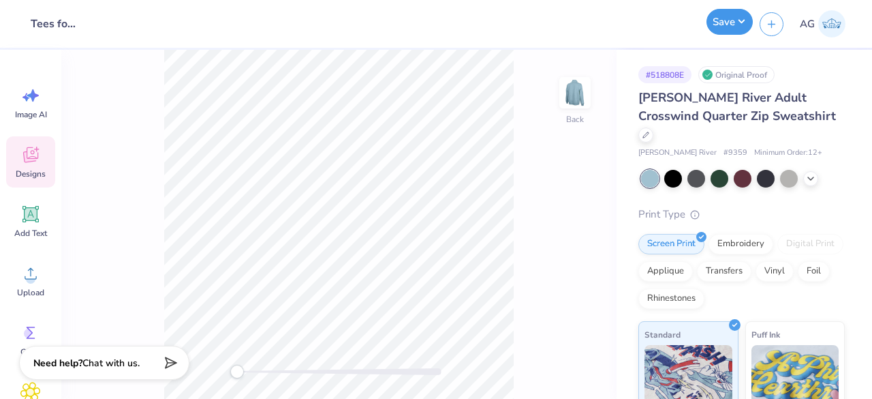
click at [710, 25] on button "Save" at bounding box center [730, 22] width 46 height 26
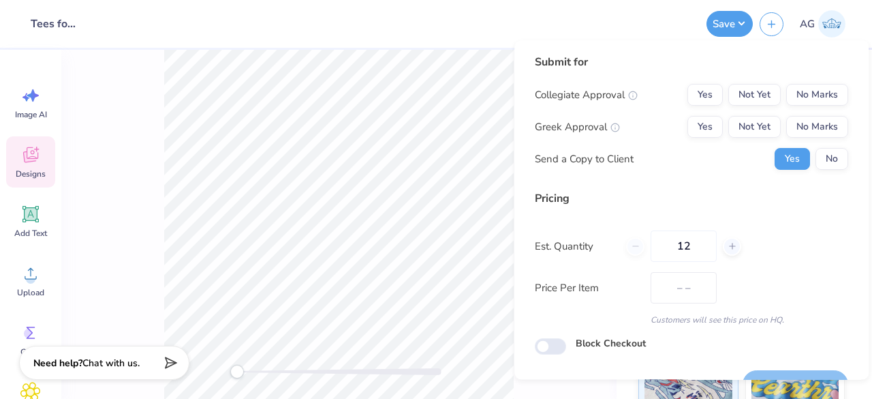
scroll to position [31, 0]
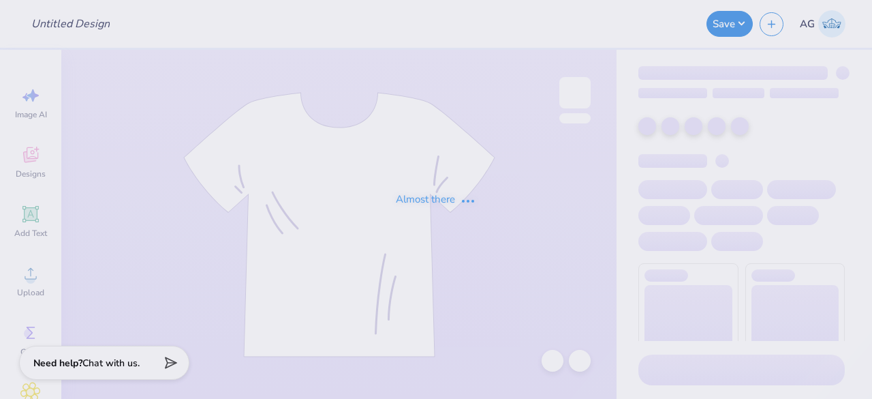
type input "Tees for Descope"
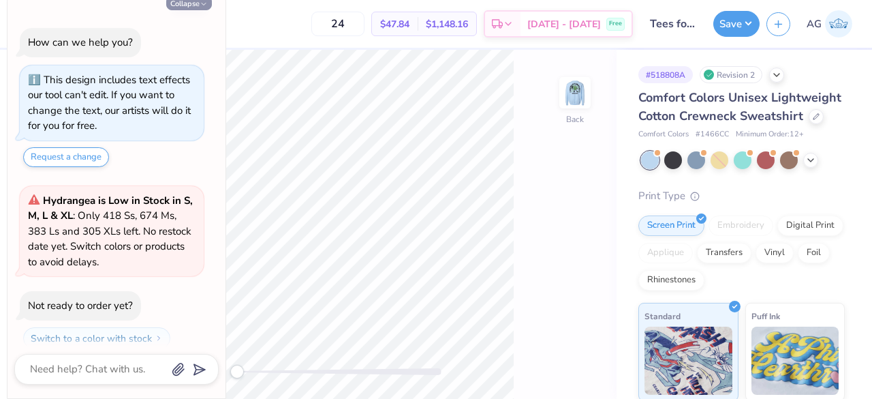
click at [191, 4] on button "Collapse" at bounding box center [189, 3] width 46 height 14
type textarea "x"
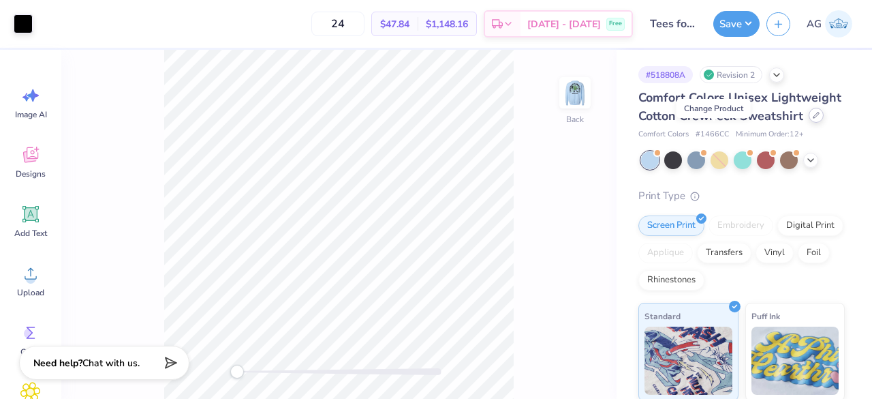
click at [809, 123] on div at bounding box center [816, 115] width 15 height 15
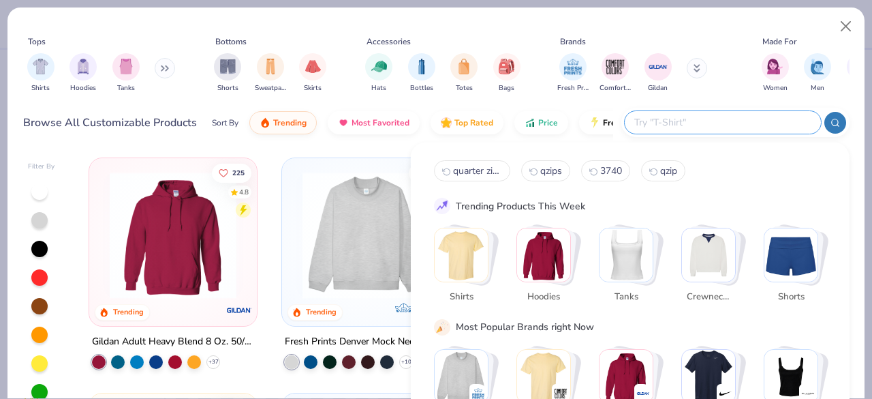
click at [751, 118] on input "text" at bounding box center [722, 122] width 179 height 16
paste input "9359"
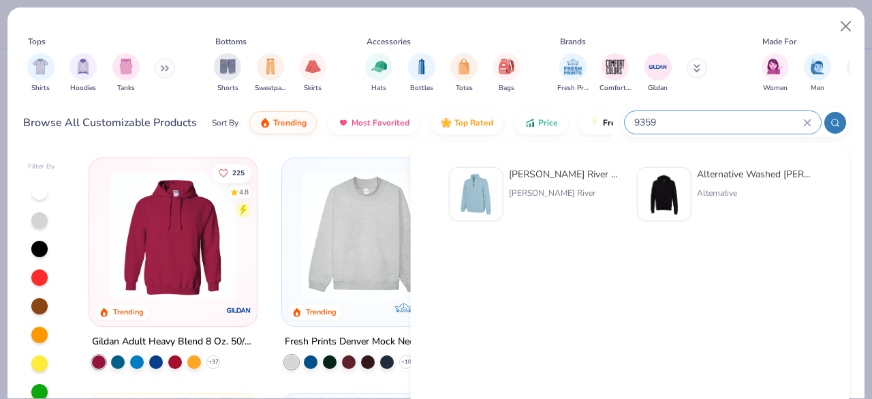
type input "9359"
click at [592, 164] on div "Charles River Adult Crosswind Quarter Zip Sweatshirt Charles River Alternative …" at bounding box center [630, 196] width 393 height 72
click at [590, 174] on div "Charles River Adult Crosswind Quarter Zip Sweatshirt" at bounding box center [566, 174] width 114 height 14
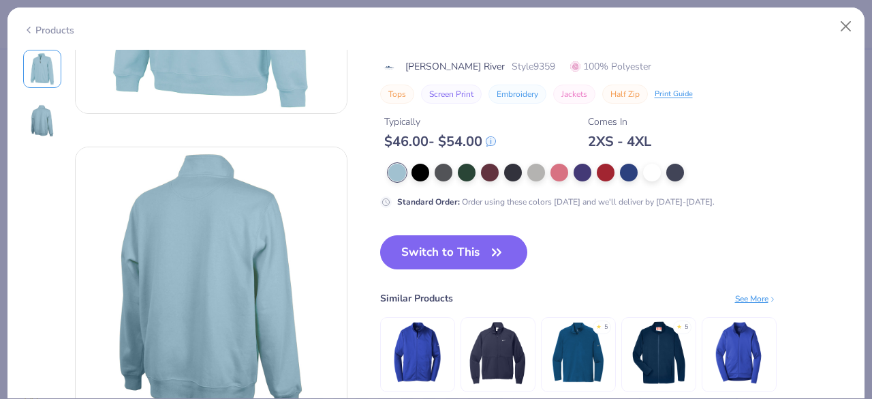
scroll to position [209, 0]
click at [448, 253] on button "Switch to This" at bounding box center [454, 251] width 148 height 34
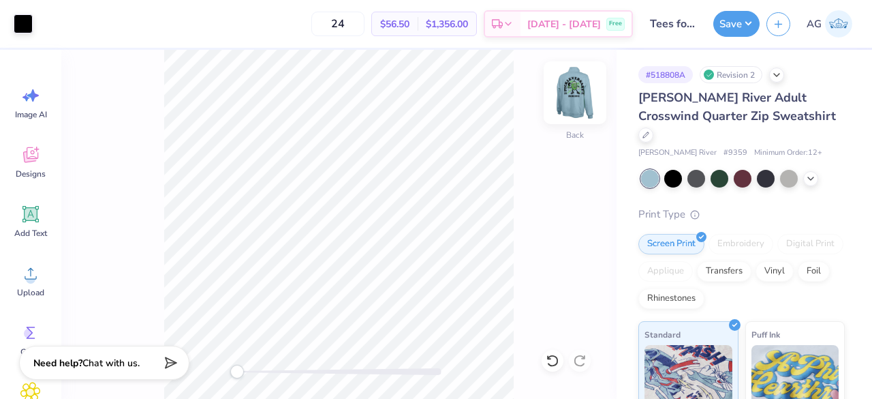
click at [582, 96] on img at bounding box center [575, 92] width 55 height 55
click at [571, 106] on img at bounding box center [575, 92] width 55 height 55
click at [571, 106] on img at bounding box center [575, 92] width 27 height 27
click at [750, 22] on button "Save" at bounding box center [737, 22] width 46 height 26
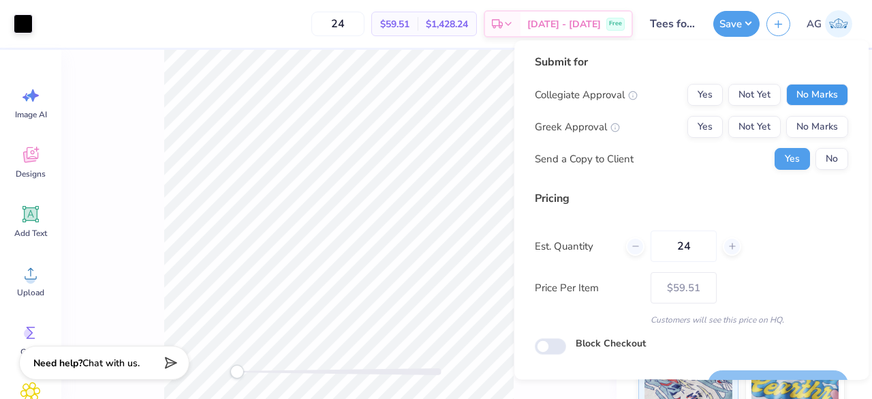
click at [799, 91] on button "No Marks" at bounding box center [817, 95] width 62 height 22
click at [799, 117] on button "No Marks" at bounding box center [817, 127] width 62 height 22
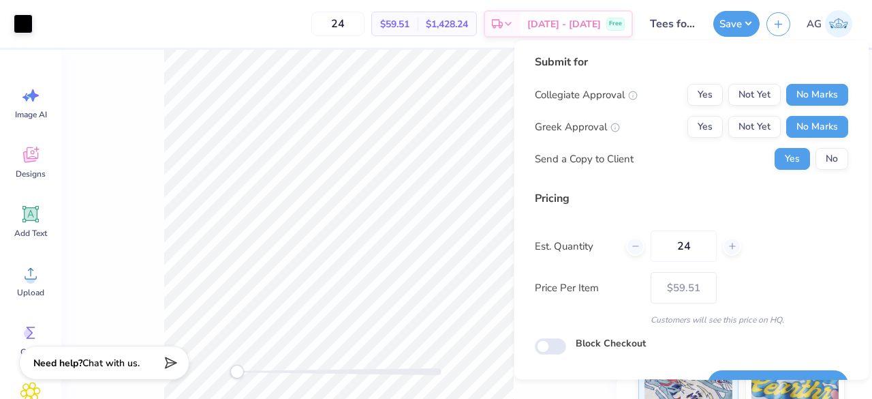
scroll to position [31, 0]
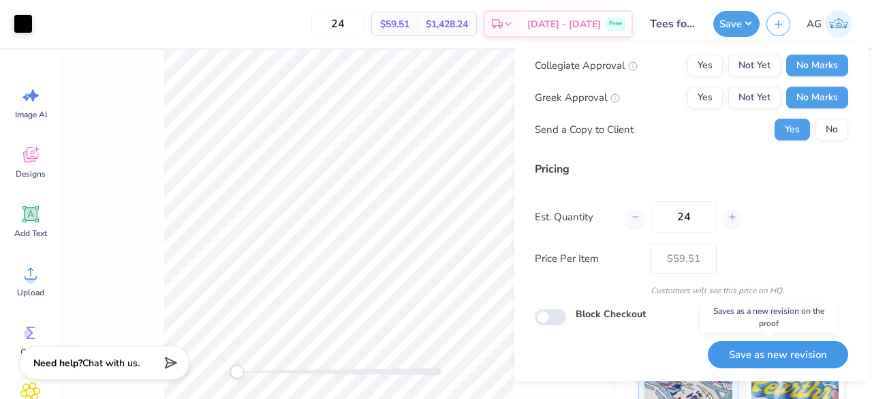
click at [744, 346] on button "Save as new revision" at bounding box center [778, 355] width 140 height 28
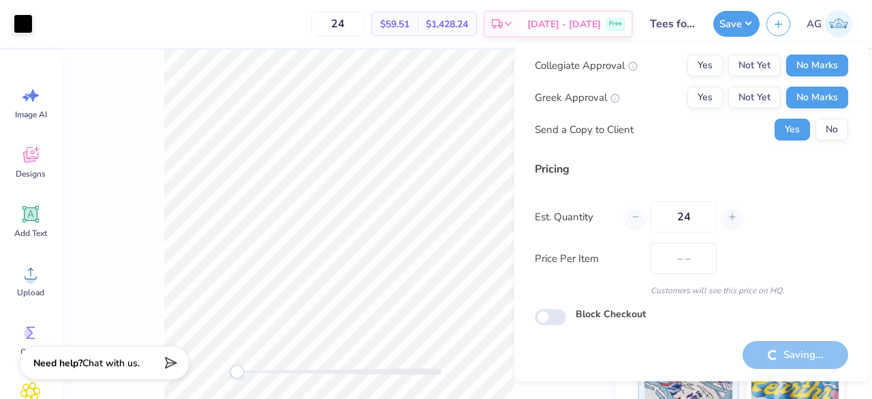
type input "$59.51"
